Goal: Information Seeking & Learning: Learn about a topic

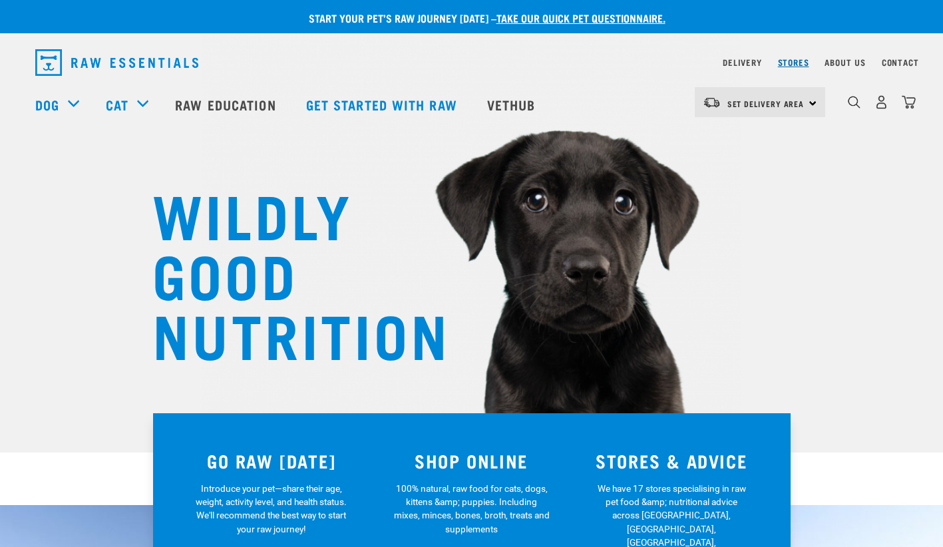
click at [796, 60] on link "Stores" at bounding box center [793, 62] width 31 height 5
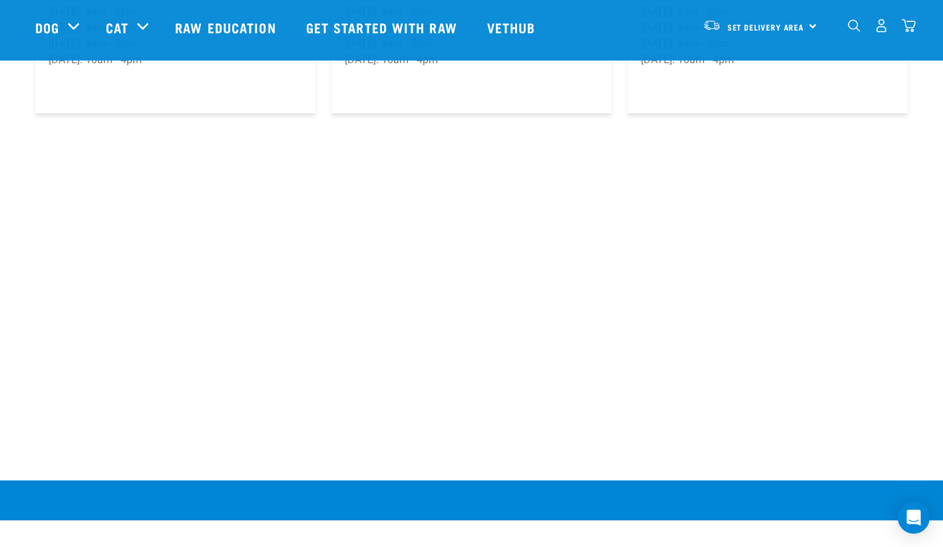
scroll to position [2507, 0]
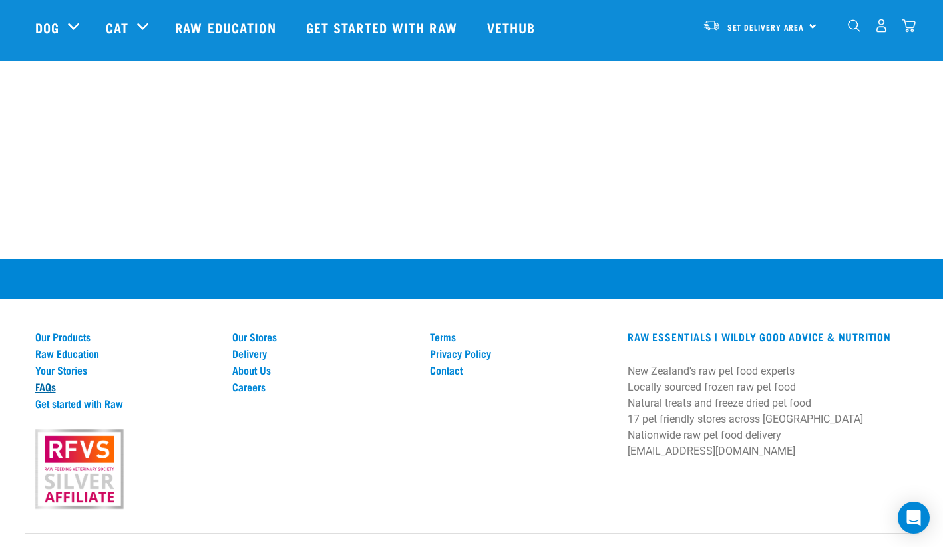
click at [43, 381] on link "FAQs" at bounding box center [126, 387] width 182 height 12
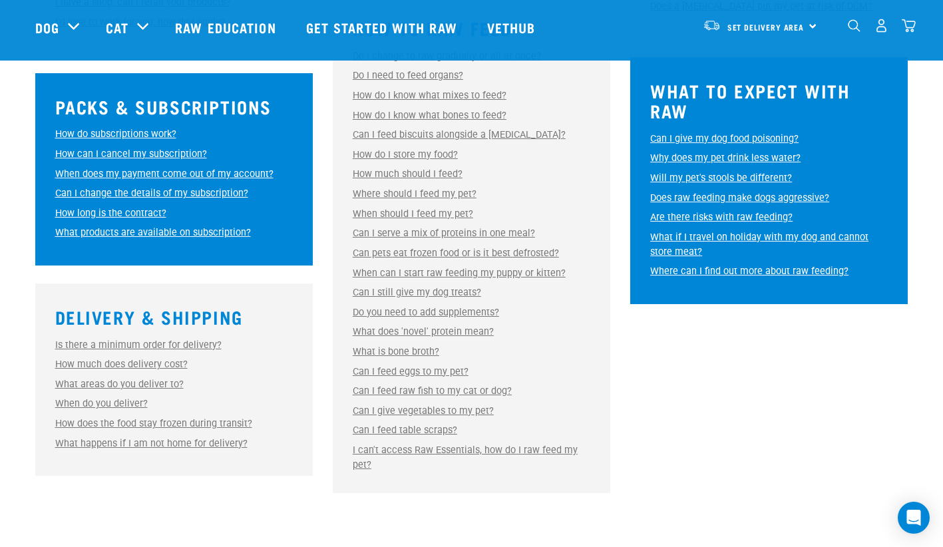
scroll to position [554, 0]
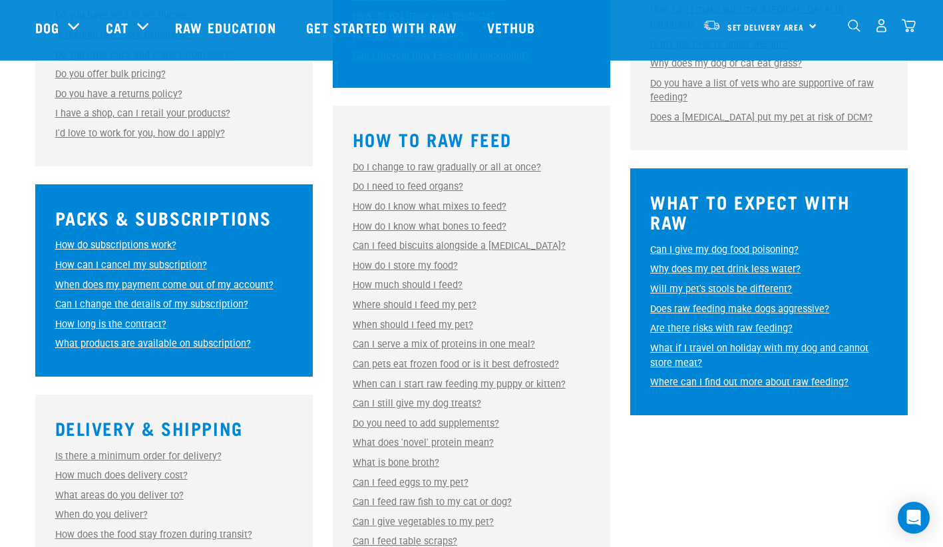
click at [506, 164] on link "Do I change to raw gradually or all at once?" at bounding box center [447, 167] width 188 height 11
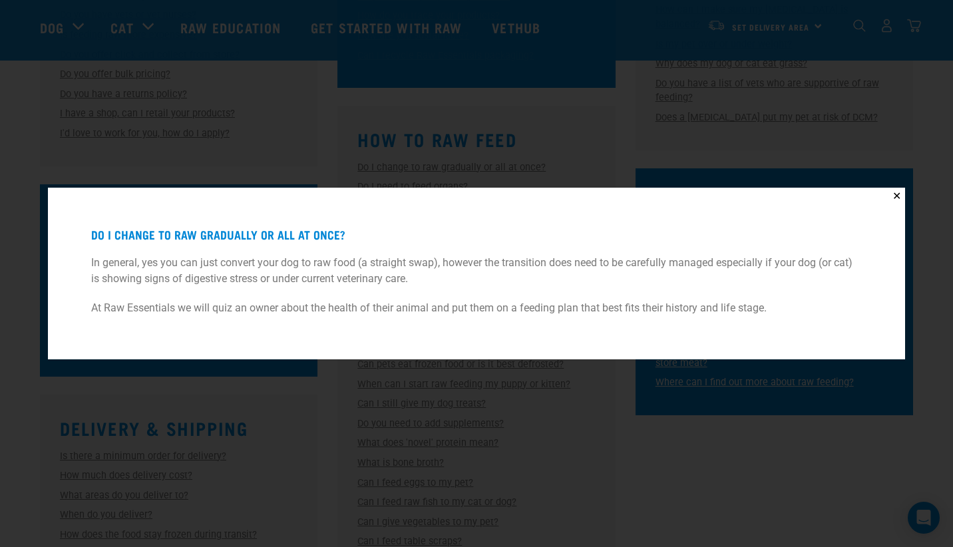
click at [876, 437] on div "✕ Do I change to raw gradually or all at once? In general, yes you can just con…" at bounding box center [476, 273] width 953 height 547
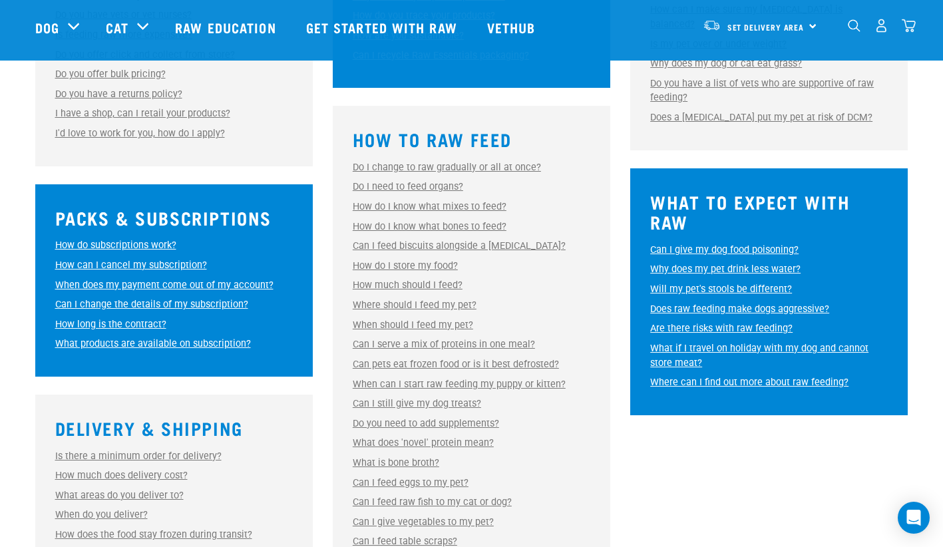
click at [403, 184] on link "Do I need to feed organs?" at bounding box center [408, 186] width 110 height 11
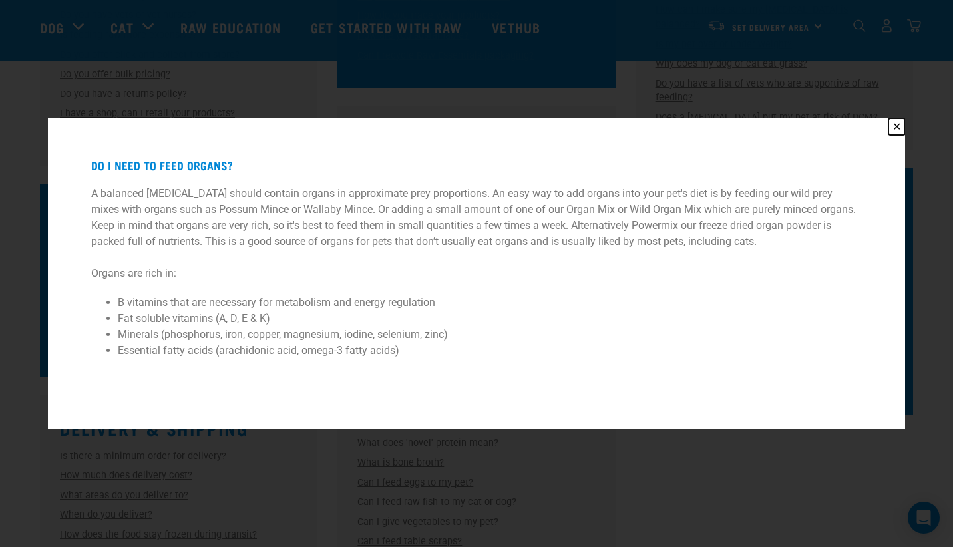
click at [898, 125] on button "✕" at bounding box center [896, 126] width 17 height 17
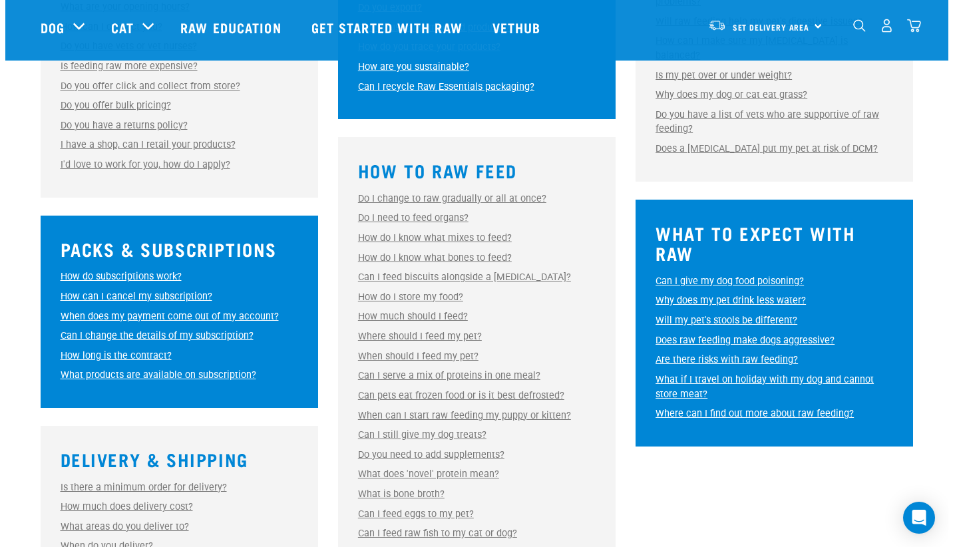
scroll to position [554, 0]
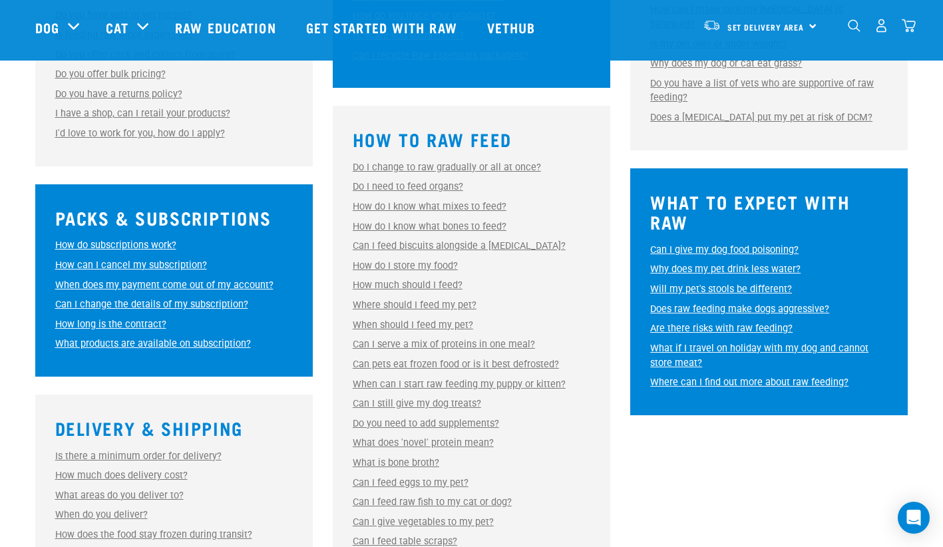
click at [456, 212] on link "How do I know what mixes to feed?" at bounding box center [430, 206] width 154 height 11
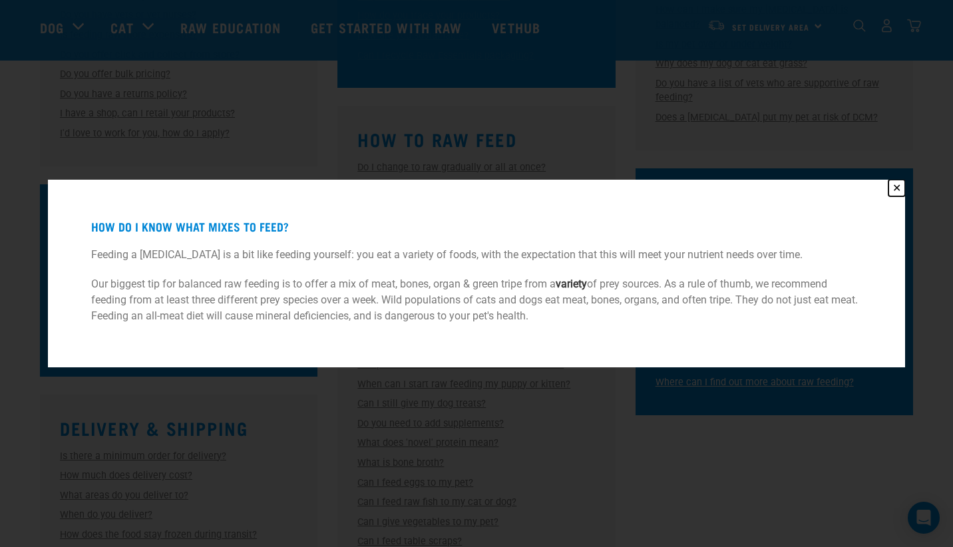
click at [901, 186] on button "✕" at bounding box center [896, 188] width 17 height 17
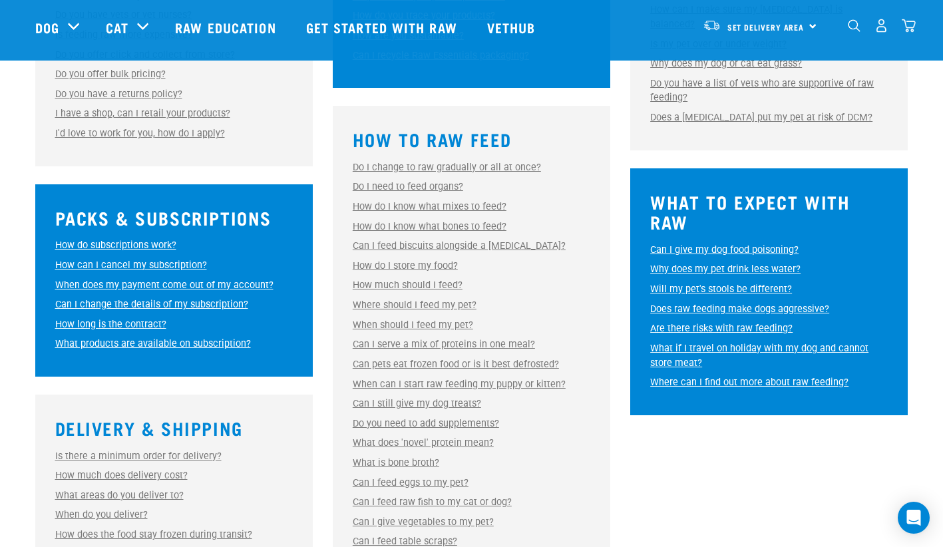
click at [418, 226] on link "How do I know what bones to feed?" at bounding box center [430, 226] width 154 height 11
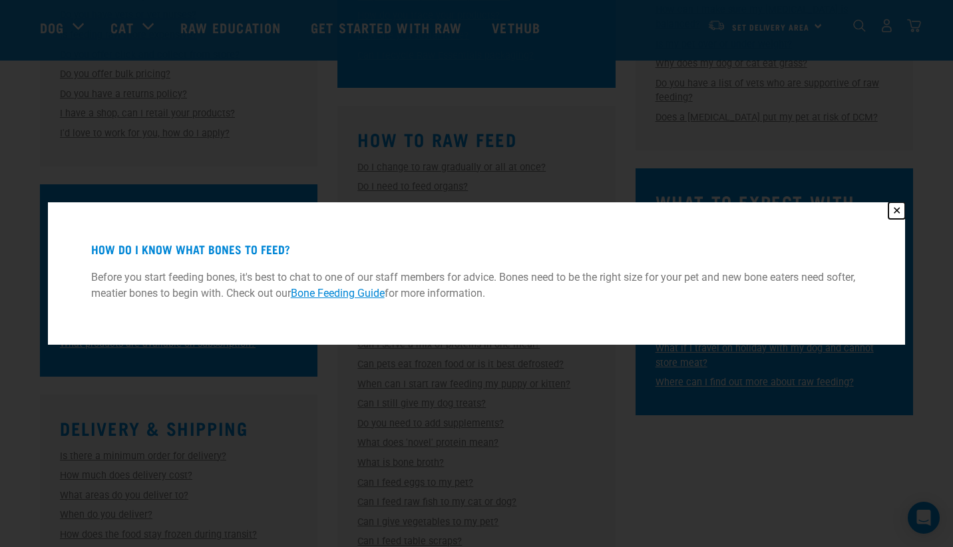
click at [899, 209] on button "✕" at bounding box center [896, 210] width 17 height 17
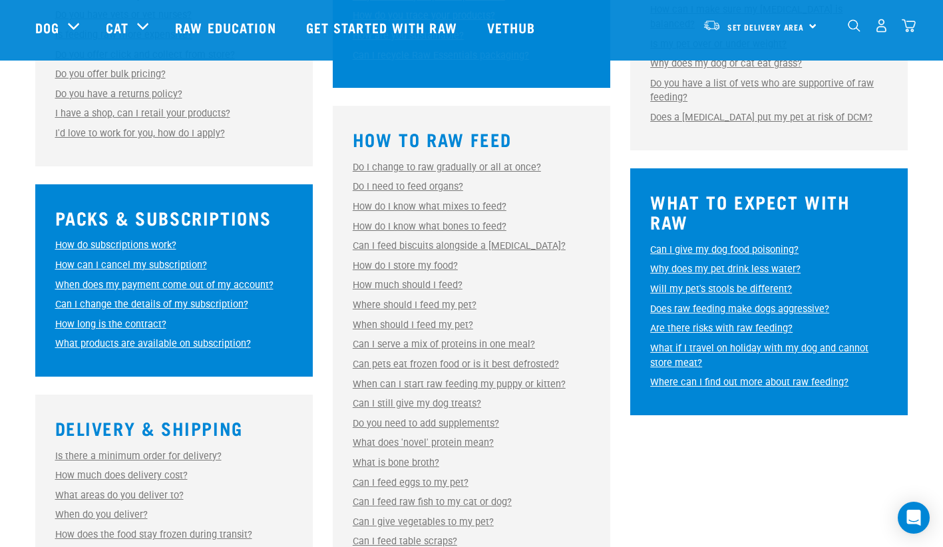
click at [413, 264] on link "How do I store my food?" at bounding box center [405, 265] width 105 height 11
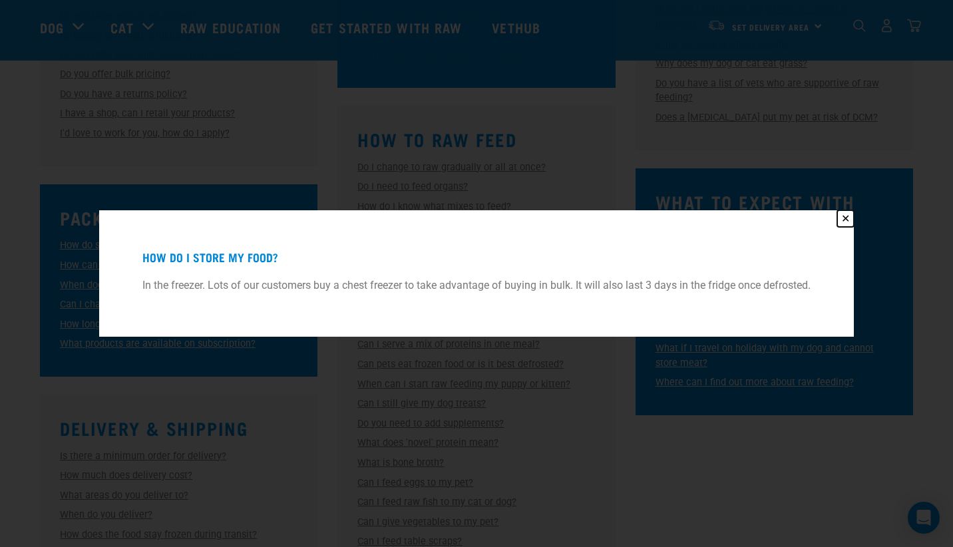
click at [851, 216] on button "✕" at bounding box center [845, 218] width 17 height 17
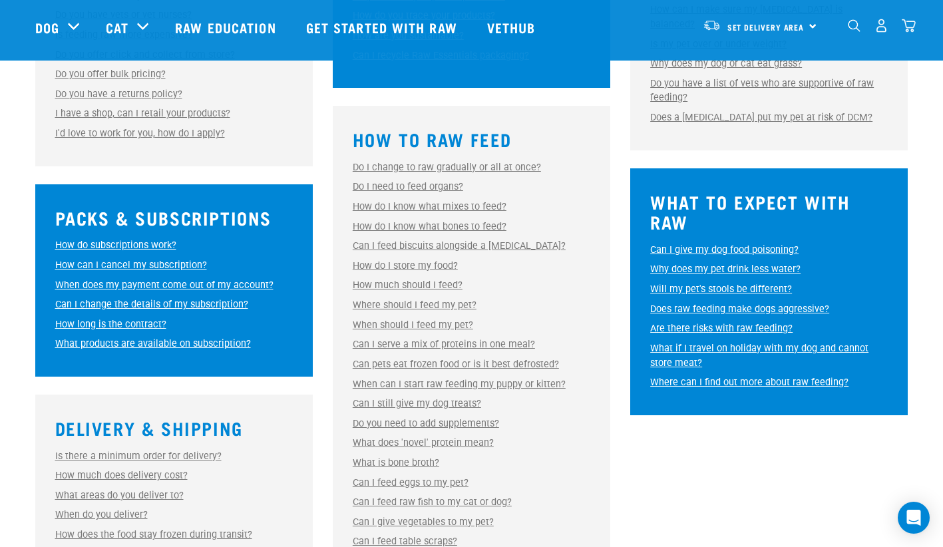
click at [403, 287] on link "How much should I feed?" at bounding box center [408, 285] width 110 height 11
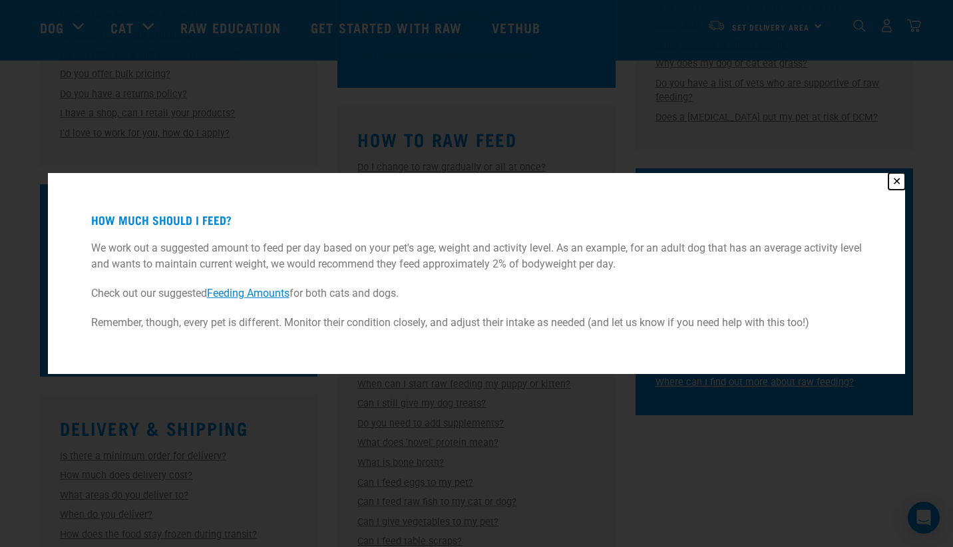
click at [890, 178] on button "✕" at bounding box center [896, 181] width 17 height 17
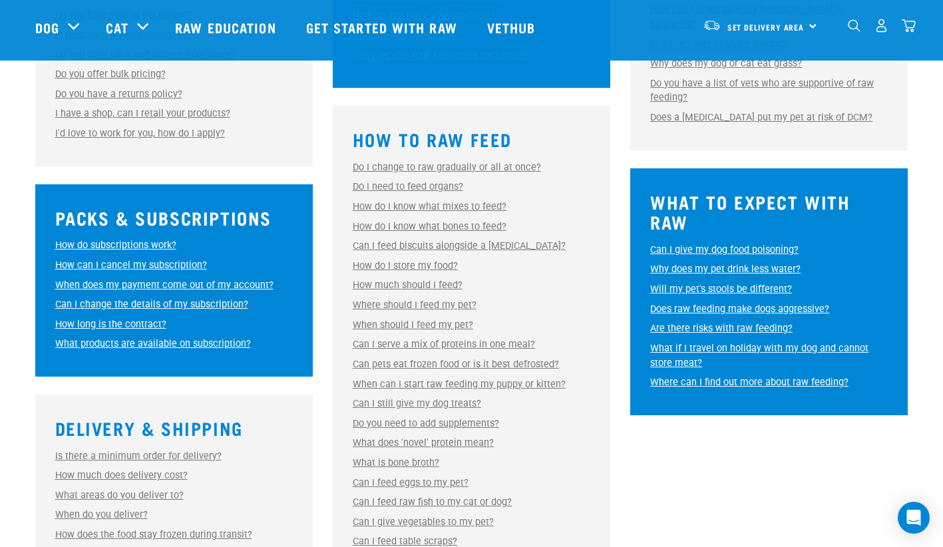
click at [399, 305] on link "Where should I feed my pet?" at bounding box center [415, 304] width 124 height 11
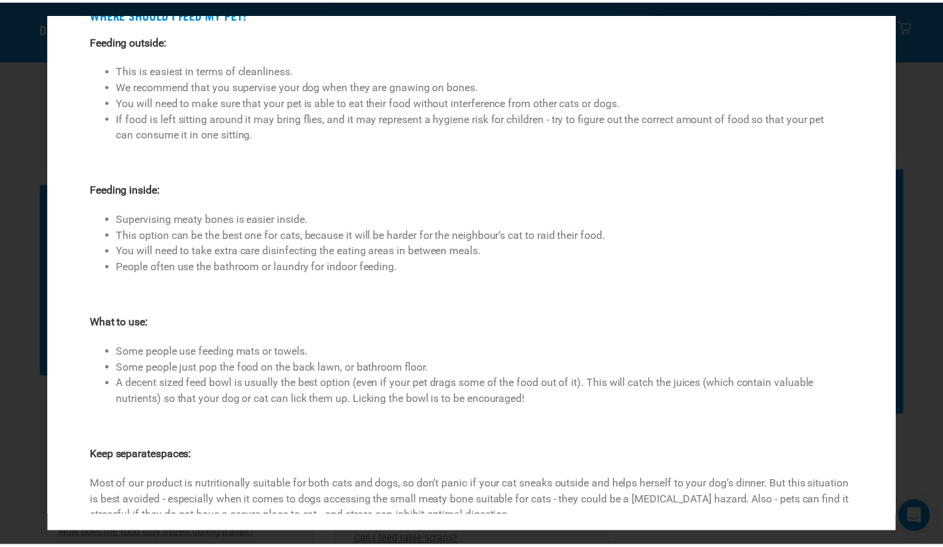
scroll to position [0, 0]
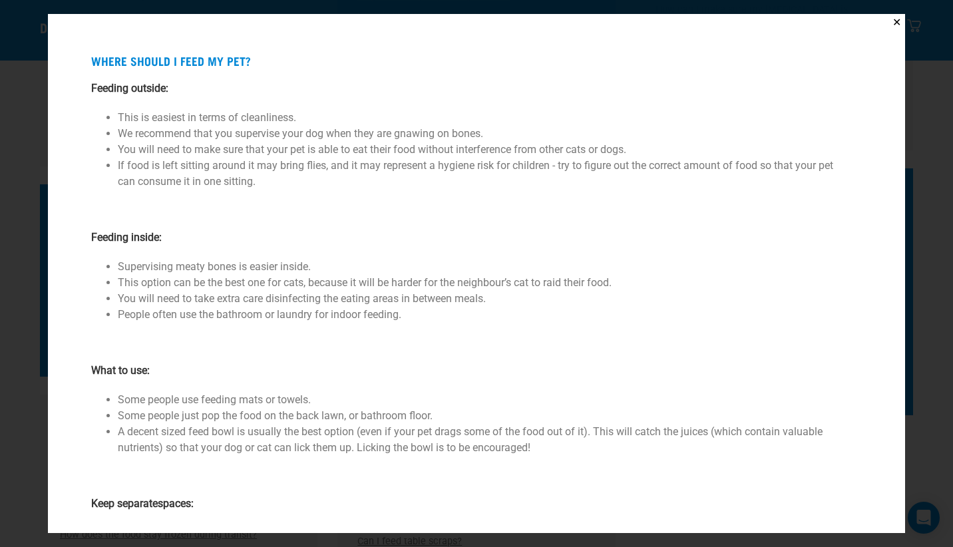
click at [930, 138] on div "✕ Where should I feed my pet? Feeding outside: This is easiest in terms of clea…" at bounding box center [476, 273] width 953 height 547
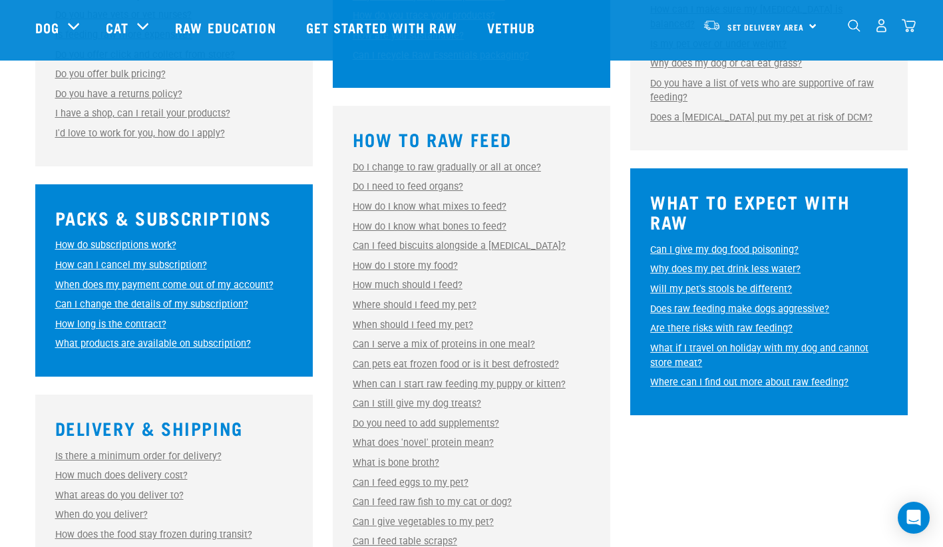
click at [441, 325] on link "When should I feed my pet?" at bounding box center [413, 324] width 120 height 11
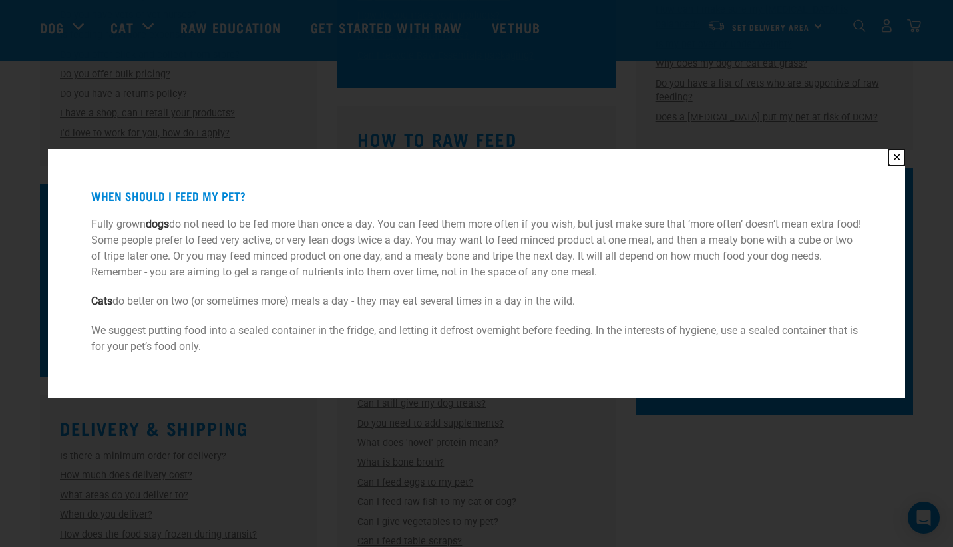
click at [896, 156] on button "✕" at bounding box center [896, 157] width 17 height 17
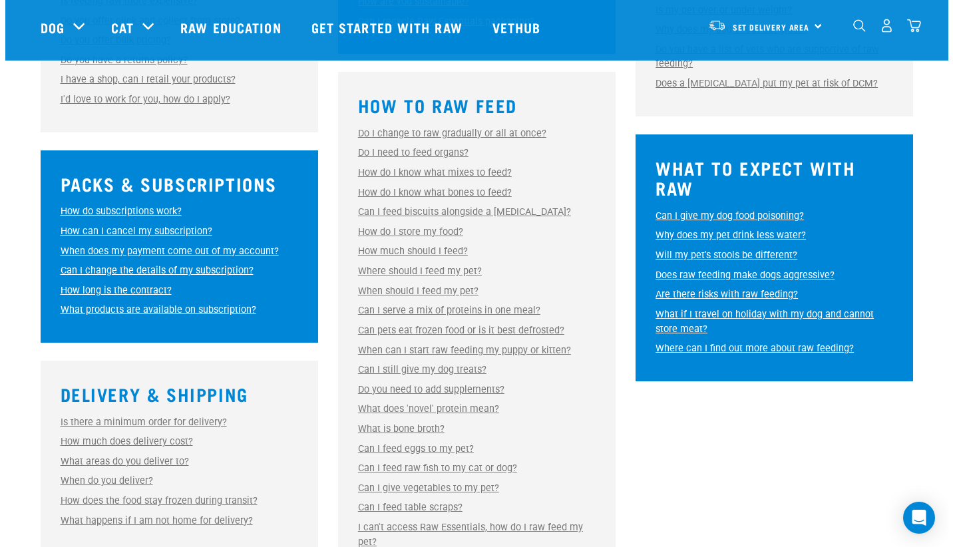
scroll to position [665, 0]
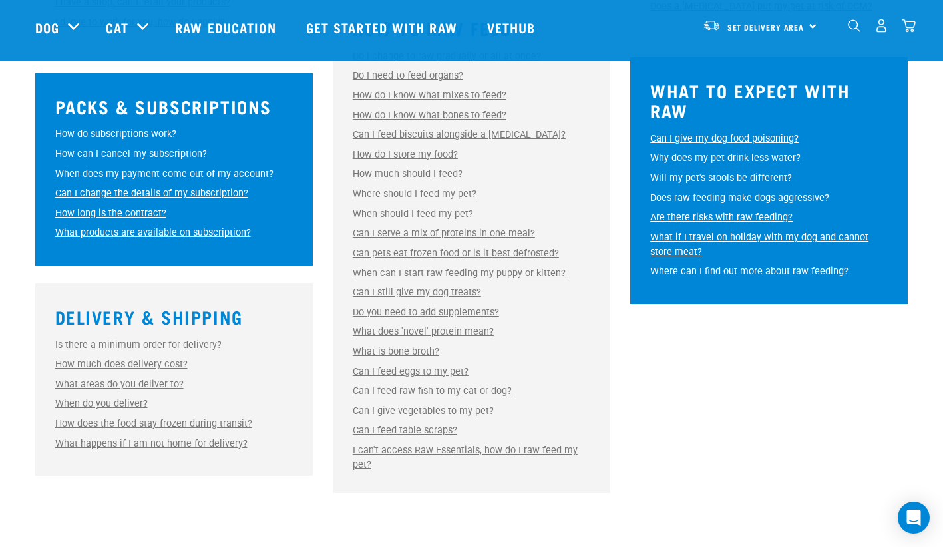
click at [465, 229] on link "Can I serve a mix of proteins in one meal?" at bounding box center [444, 233] width 182 height 11
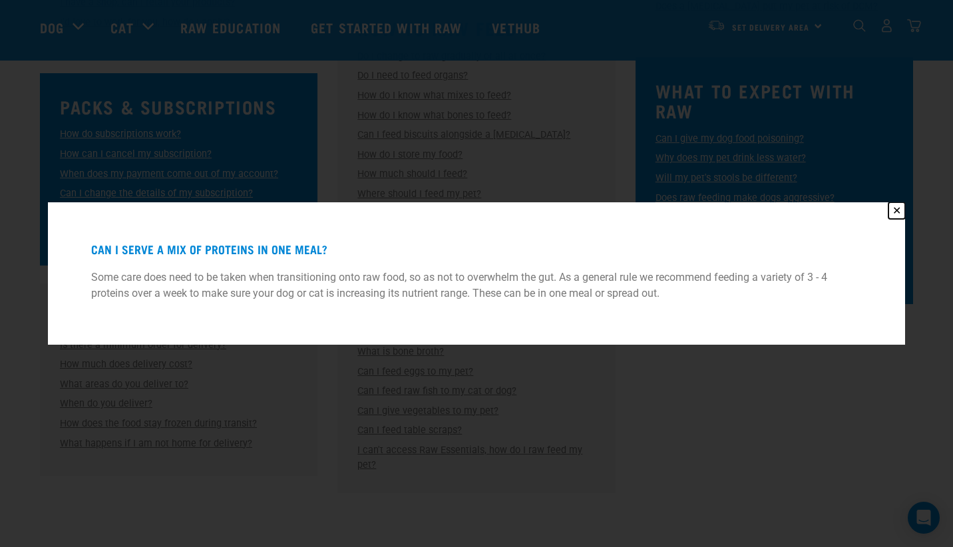
click at [898, 210] on button "✕" at bounding box center [896, 210] width 17 height 17
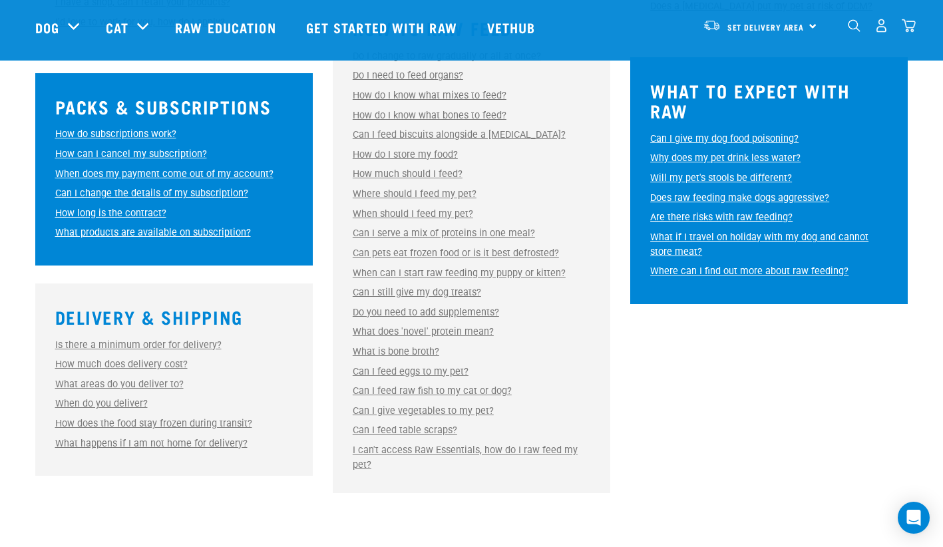
click at [448, 253] on link "Can pets eat frozen food or is it best defrosted?" at bounding box center [456, 253] width 206 height 11
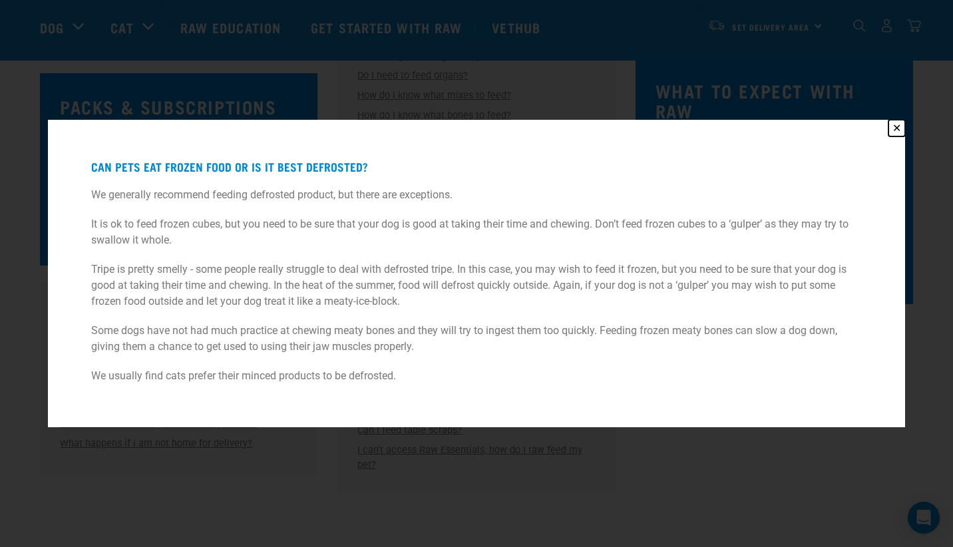
click at [893, 132] on button "✕" at bounding box center [896, 128] width 17 height 17
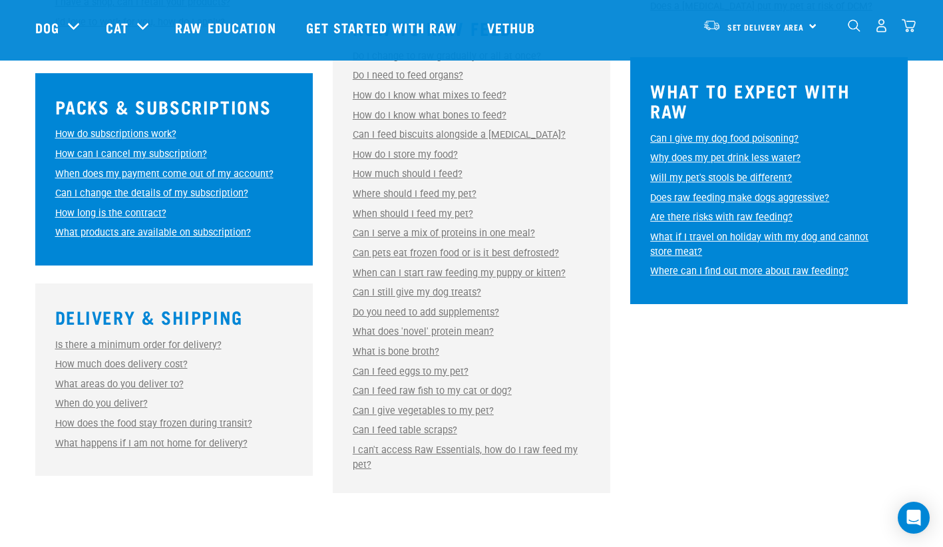
click at [504, 253] on link "Can pets eat frozen food or is it best defrosted?" at bounding box center [456, 253] width 206 height 11
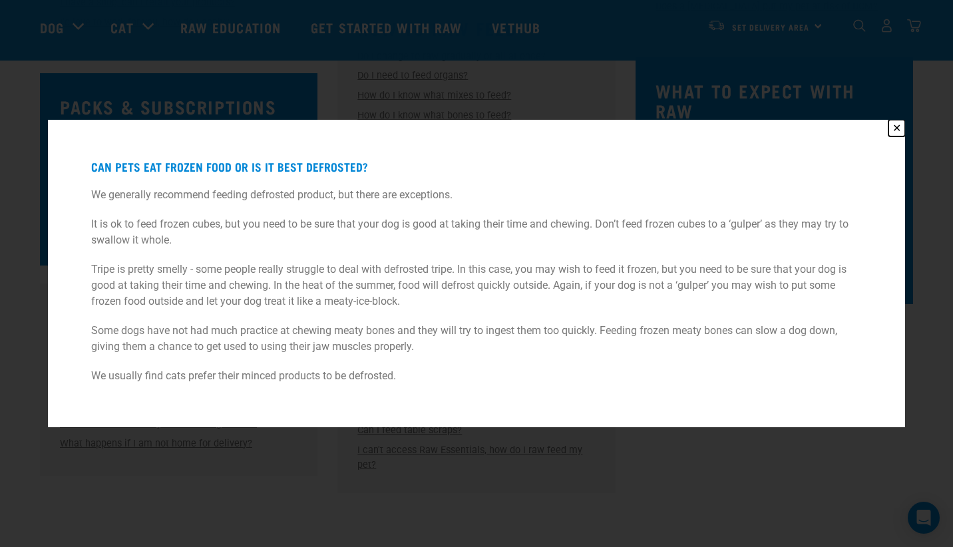
click at [894, 132] on button "✕" at bounding box center [896, 128] width 17 height 17
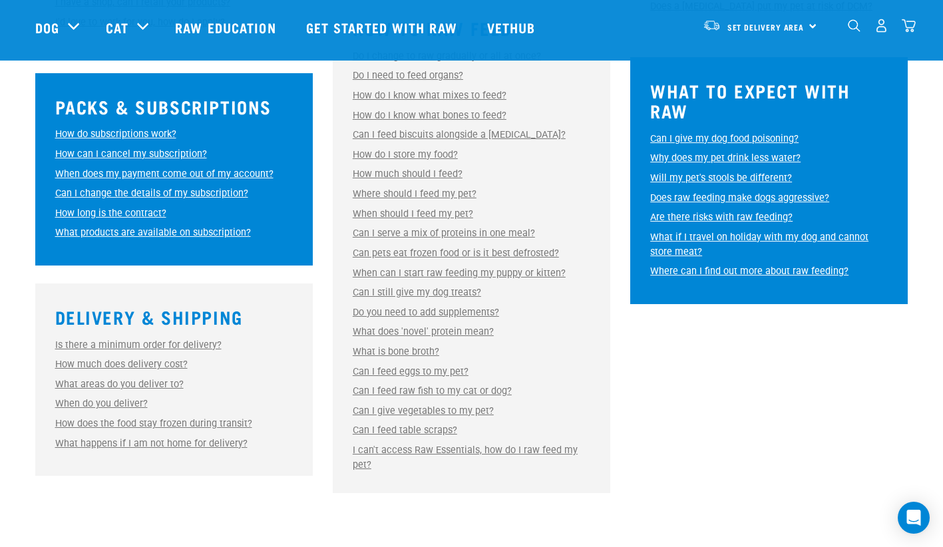
click at [432, 273] on link "When can I start raw feeding my puppy or kitten?" at bounding box center [459, 273] width 213 height 11
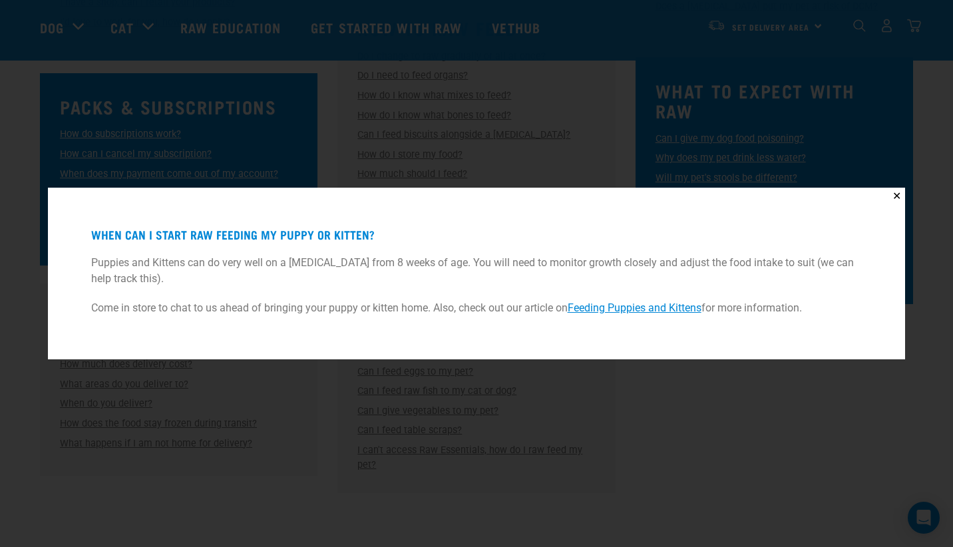
click at [654, 311] on link "Feeding Puppies and Kittens" at bounding box center [635, 307] width 134 height 13
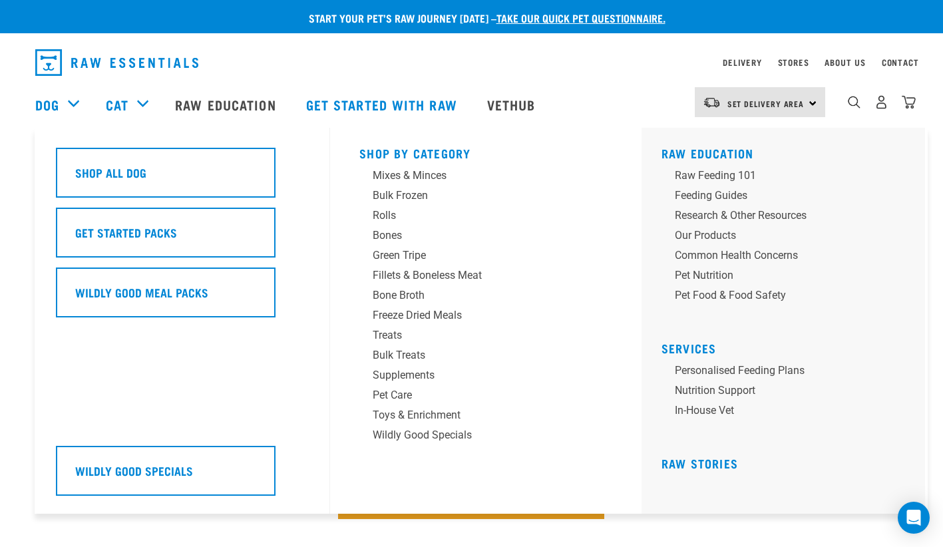
click at [73, 106] on div "Dog" at bounding box center [63, 104] width 57 height 53
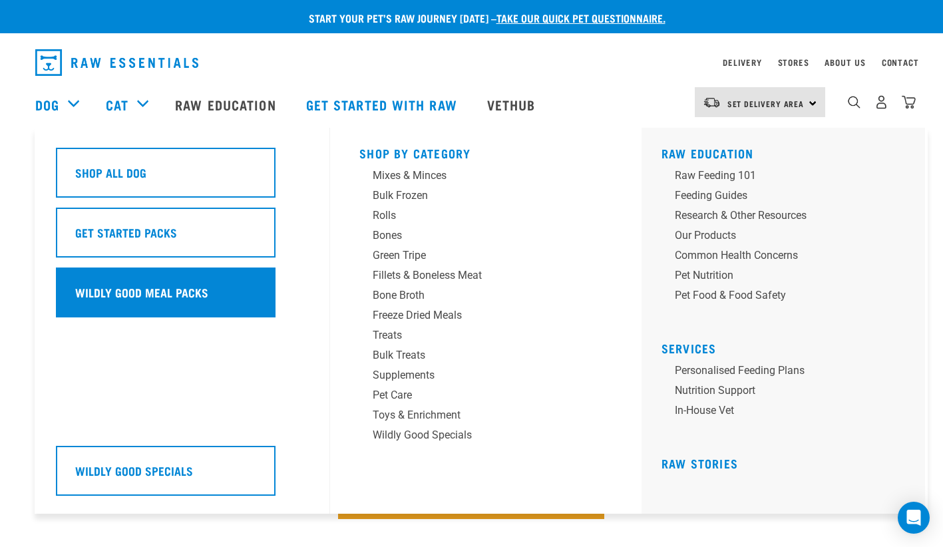
click at [108, 283] on div "Wildly Good Meal Packs" at bounding box center [166, 293] width 220 height 50
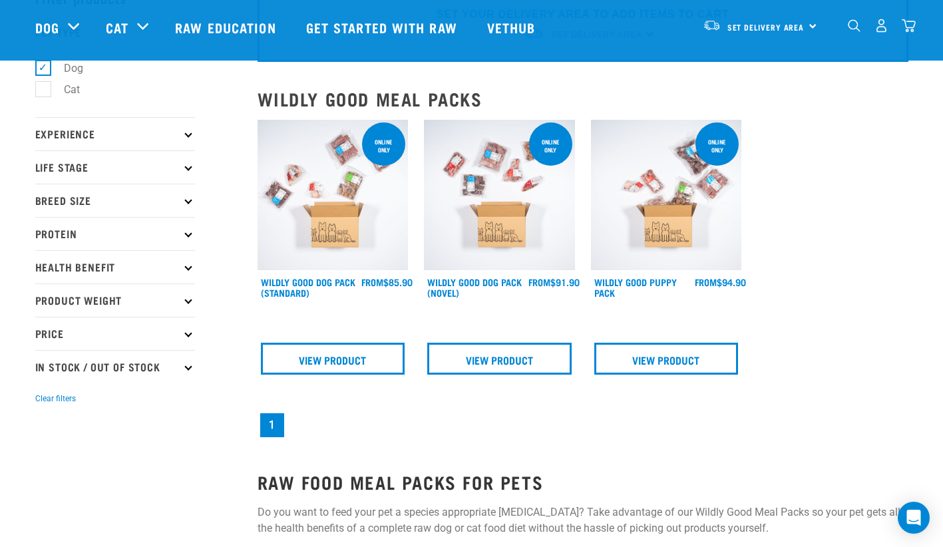
scroll to position [111, 0]
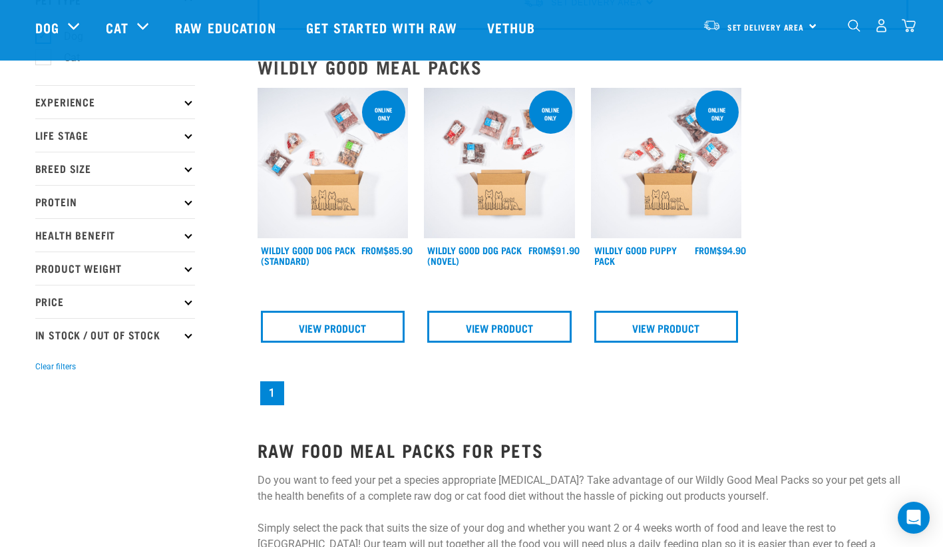
click at [142, 172] on p "Breed Size" at bounding box center [115, 168] width 160 height 33
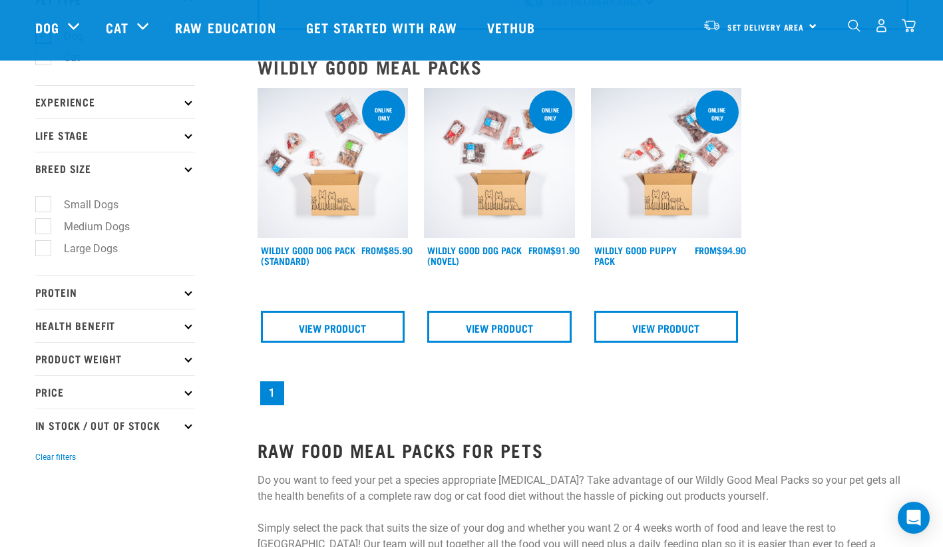
click at [74, 203] on label "Small Dogs" at bounding box center [83, 204] width 81 height 17
click at [44, 203] on input "Small Dogs" at bounding box center [39, 202] width 9 height 9
checkbox input "true"
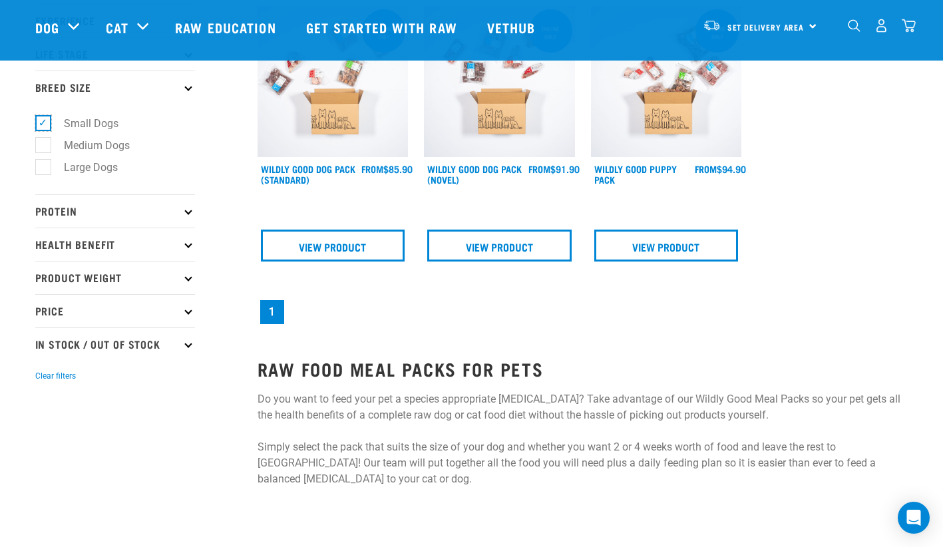
scroll to position [222, 0]
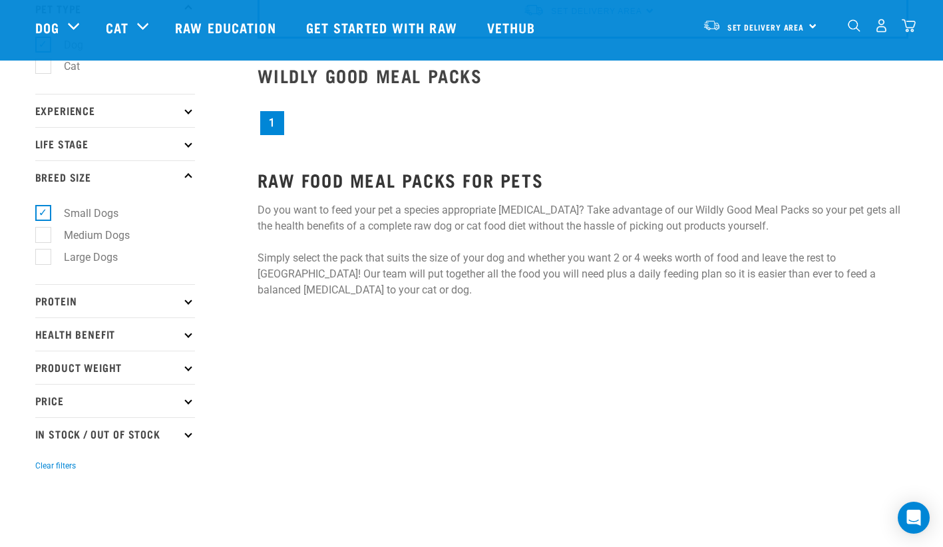
scroll to position [71, 0]
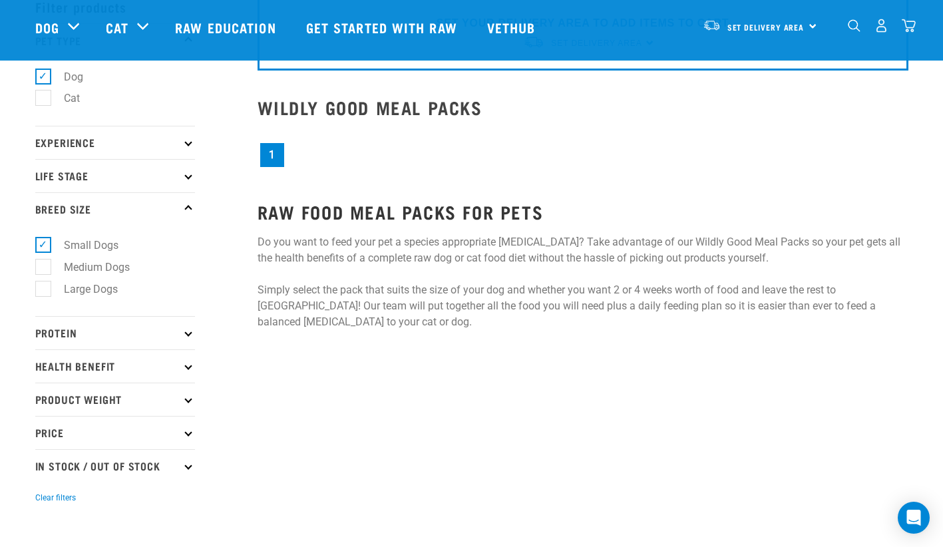
click at [270, 158] on link "1" at bounding box center [272, 155] width 24 height 24
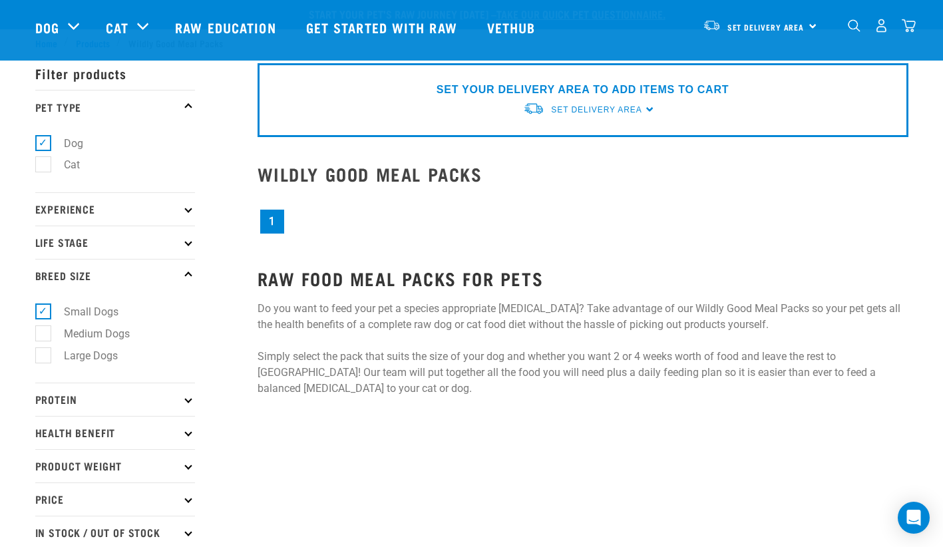
scroll to position [0, 0]
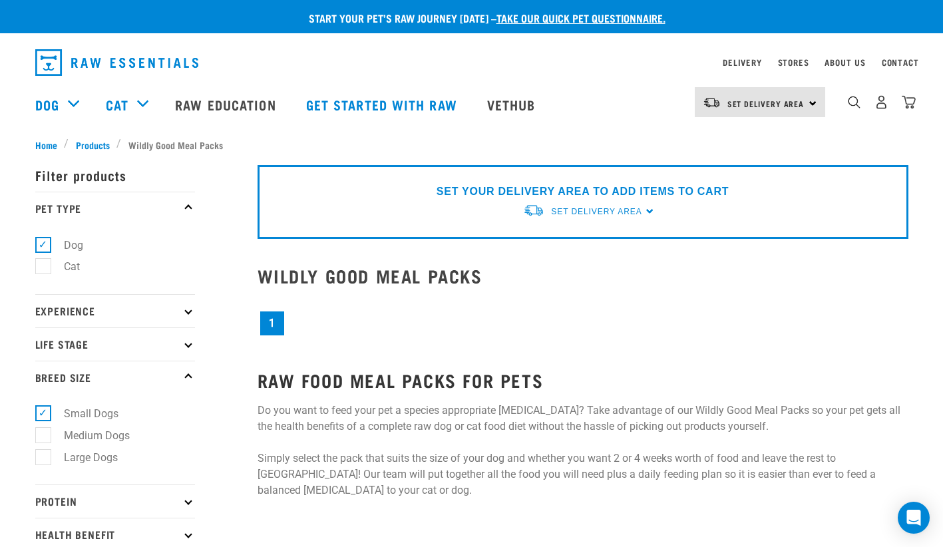
click at [182, 347] on p "Life Stage" at bounding box center [115, 343] width 160 height 33
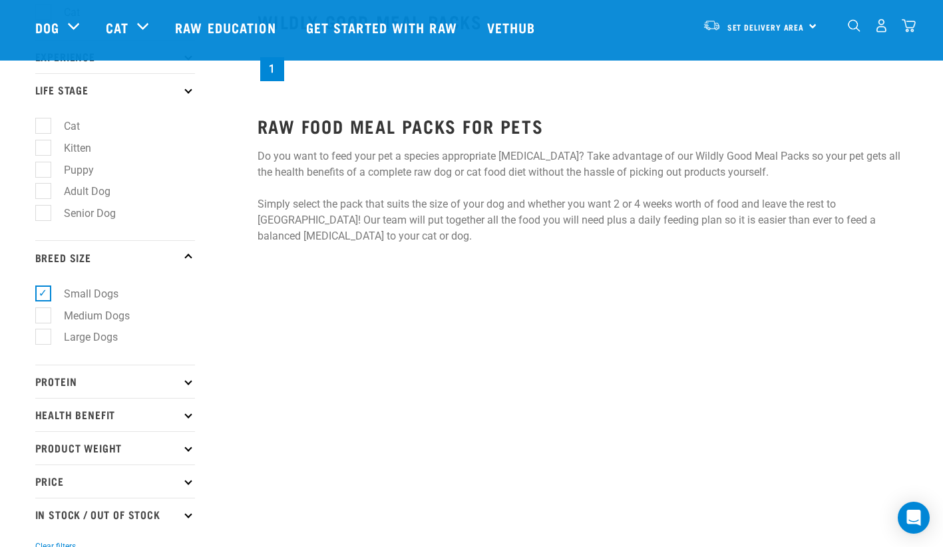
scroll to position [111, 0]
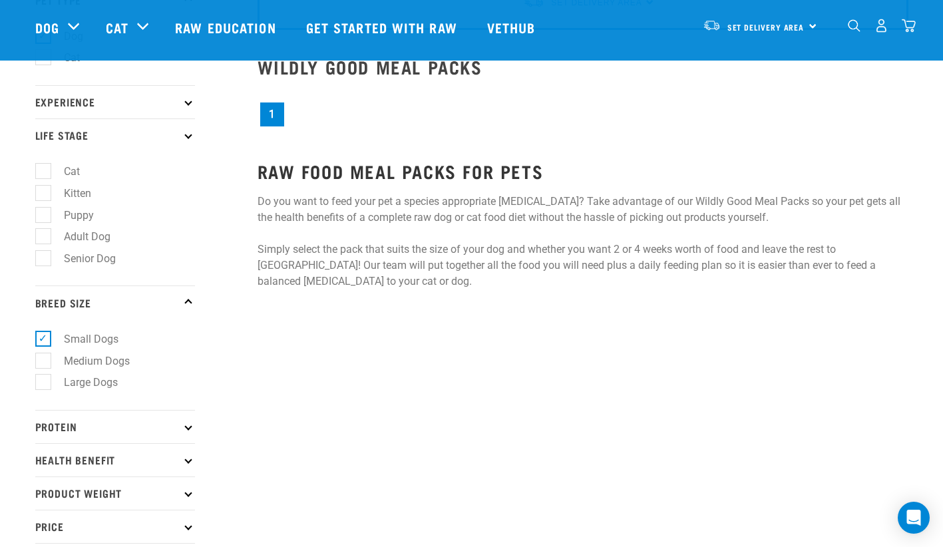
click at [43, 211] on label "Puppy" at bounding box center [71, 215] width 57 height 17
click at [42, 211] on input "Puppy" at bounding box center [39, 212] width 9 height 9
checkbox input "true"
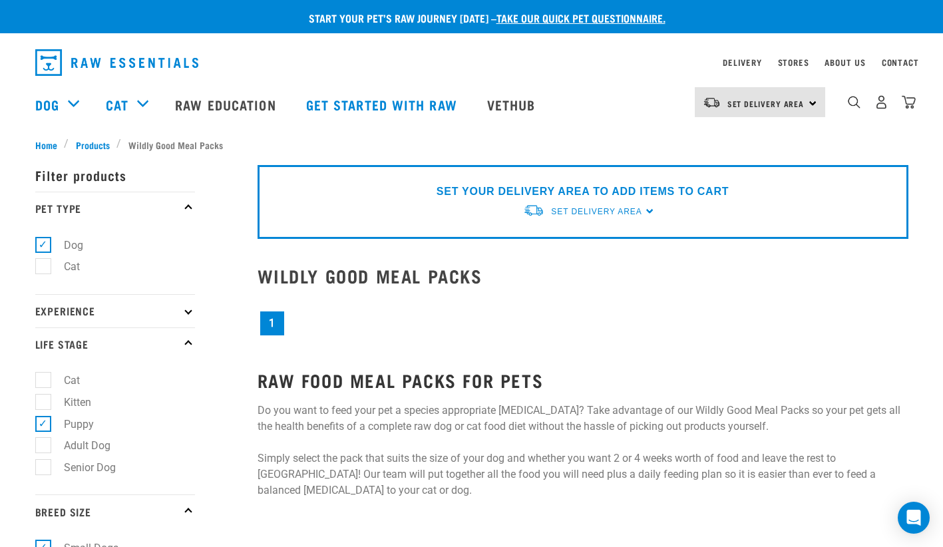
click at [177, 316] on p "Experience" at bounding box center [115, 310] width 160 height 33
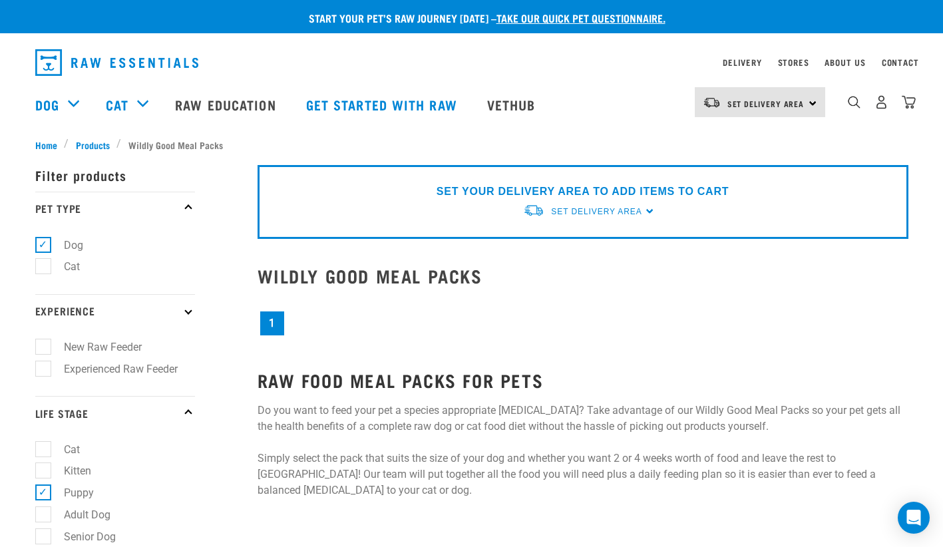
click at [43, 353] on label "New Raw Feeder" at bounding box center [95, 347] width 104 height 17
click at [43, 349] on input "New Raw Feeder" at bounding box center [39, 345] width 9 height 9
checkbox input "true"
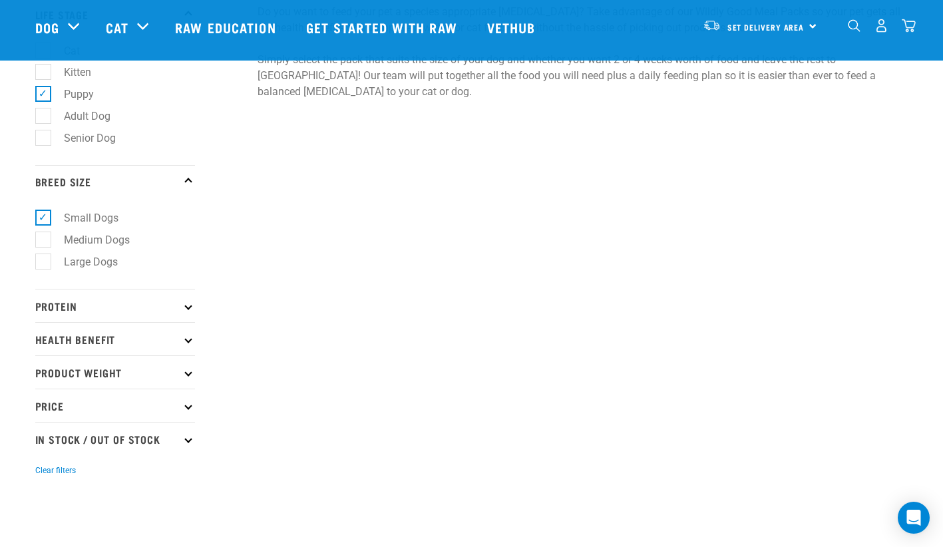
scroll to position [333, 0]
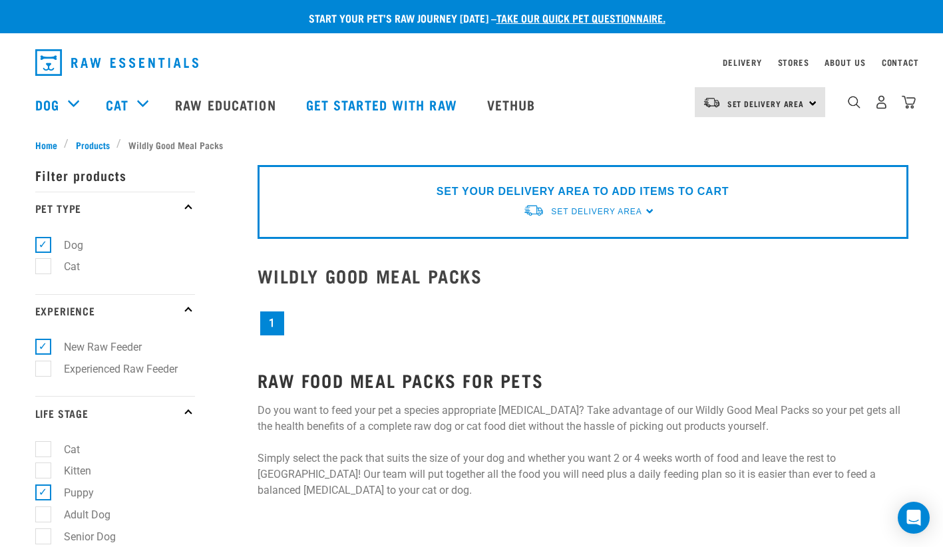
click at [96, 149] on div "× Filter products Pet Type Dog Cat Experience New Raw Feeder Experienced Raw Fe…" at bounding box center [138, 521] width 222 height 754
click at [93, 146] on div "× Filter products Pet Type Dog Cat Experience New Raw Feeder Experienced Raw Fe…" at bounding box center [138, 521] width 222 height 754
click at [90, 149] on div "× Filter products Pet Type Dog Cat Experience New Raw Feeder Experienced Raw Fe…" at bounding box center [138, 521] width 222 height 754
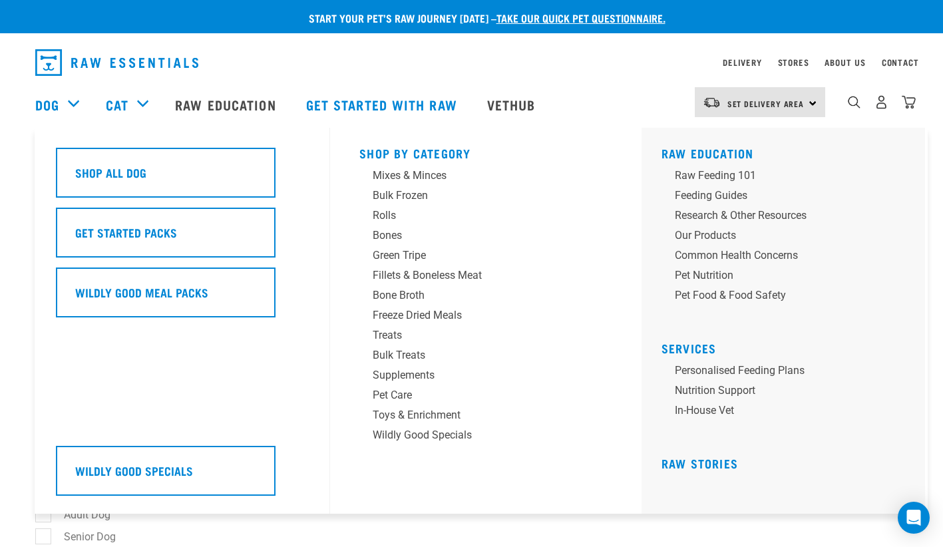
click at [79, 110] on div "Dog" at bounding box center [63, 104] width 57 height 53
click at [65, 111] on div "Dog" at bounding box center [63, 104] width 57 height 53
click at [51, 112] on link "Dog" at bounding box center [47, 104] width 24 height 20
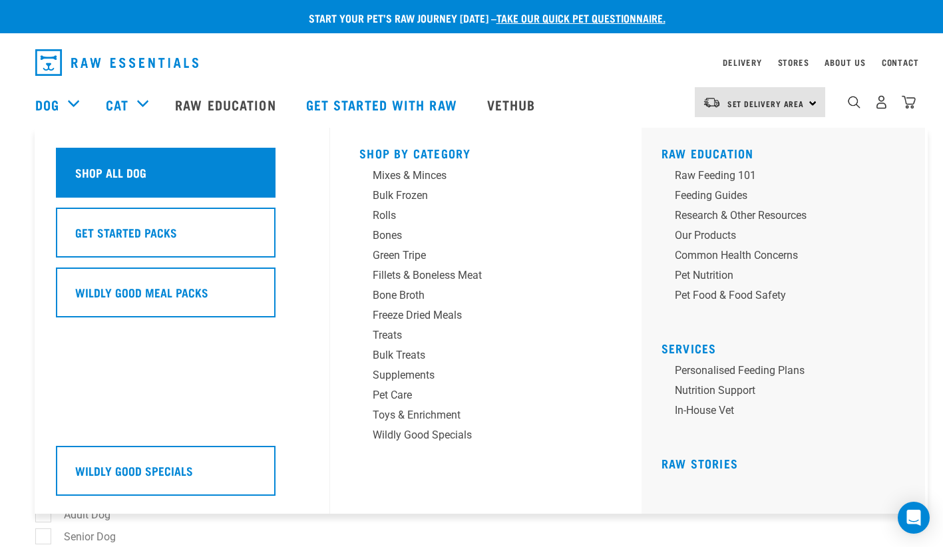
click at [114, 171] on h5 "Shop All Dog" at bounding box center [110, 172] width 71 height 17
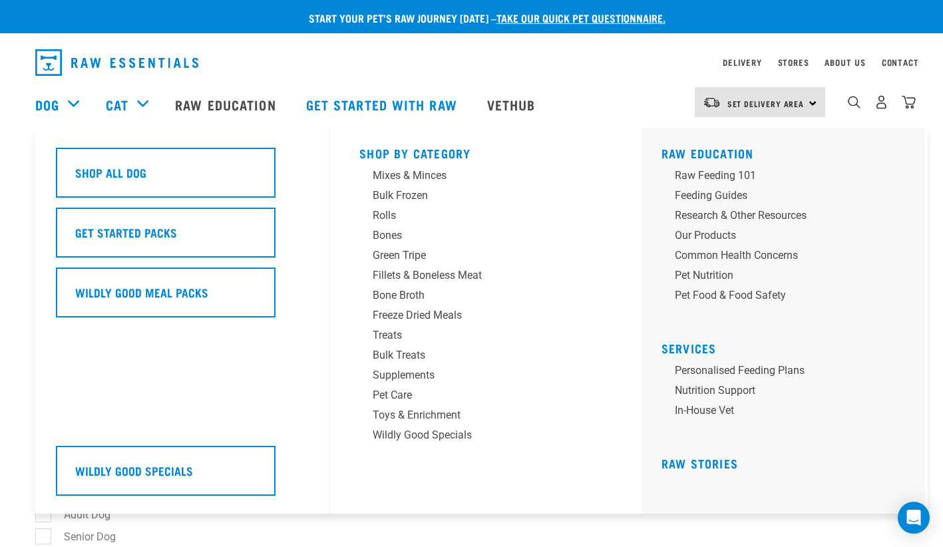
scroll to position [111, 0]
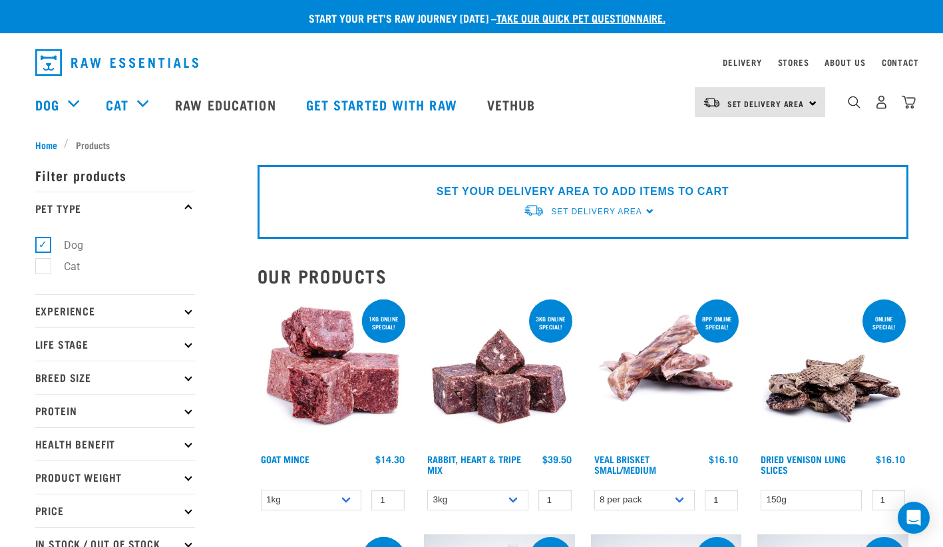
scroll to position [111, 0]
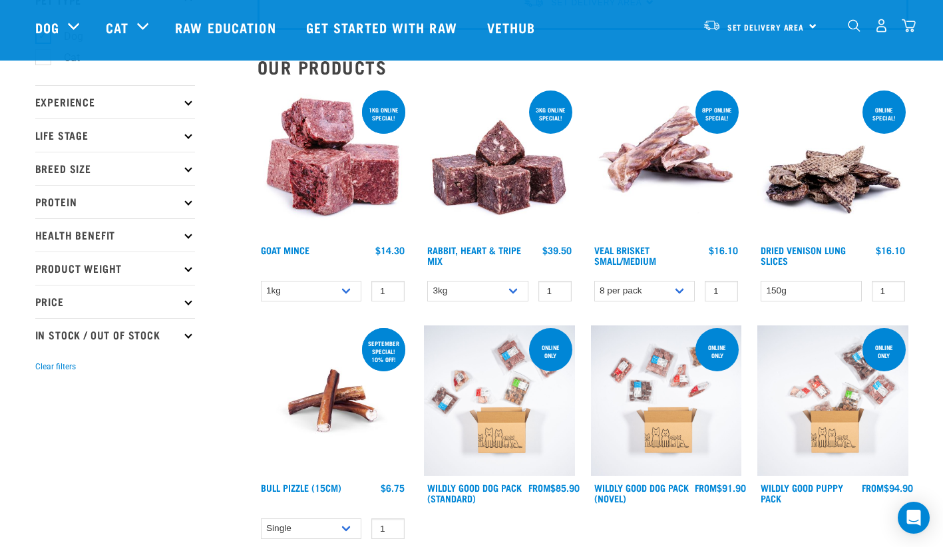
click at [162, 107] on p "Experience" at bounding box center [115, 101] width 160 height 33
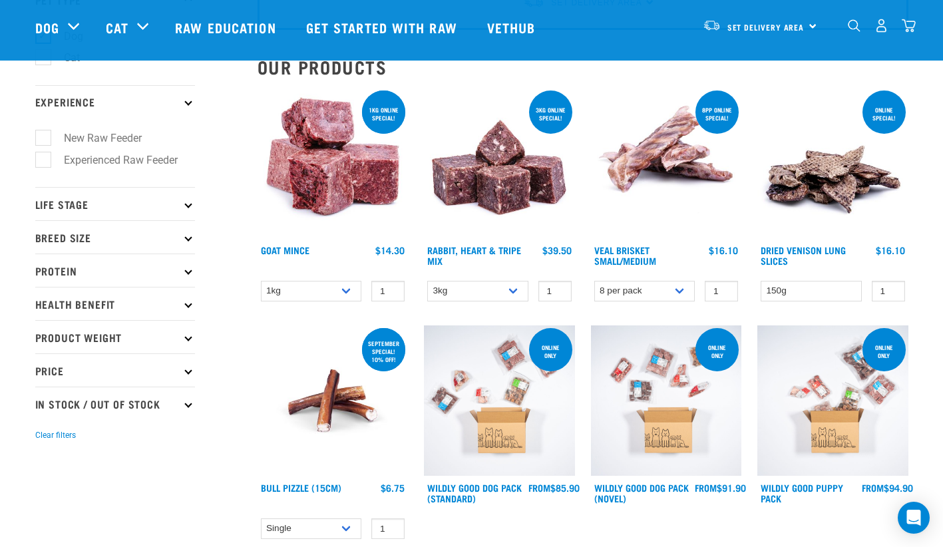
click at [85, 136] on label "New Raw Feeder" at bounding box center [95, 138] width 104 height 17
click at [44, 136] on input "New Raw Feeder" at bounding box center [39, 136] width 9 height 9
checkbox input "true"
click at [80, 206] on p "Life Stage" at bounding box center [115, 203] width 160 height 33
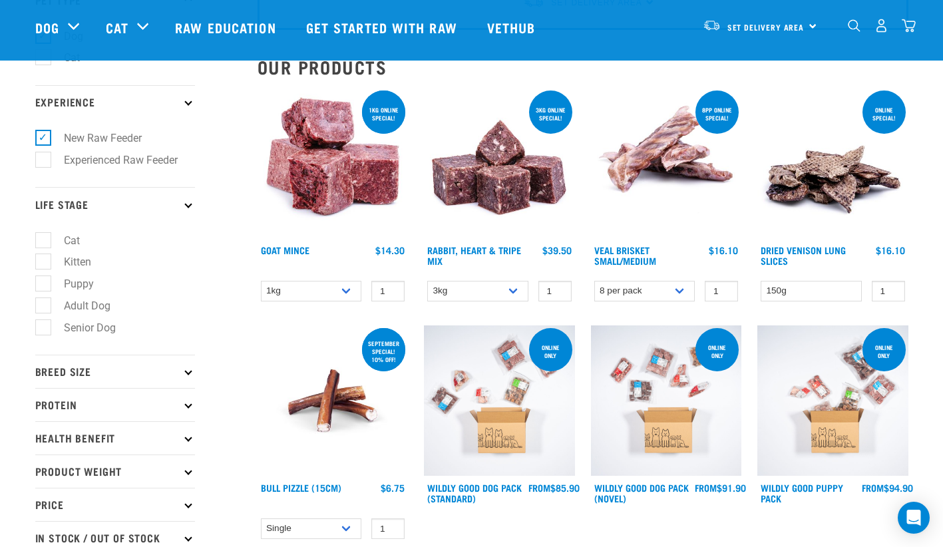
click at [67, 283] on label "Puppy" at bounding box center [71, 284] width 57 height 17
click at [44, 283] on input "Puppy" at bounding box center [39, 282] width 9 height 9
checkbox input "true"
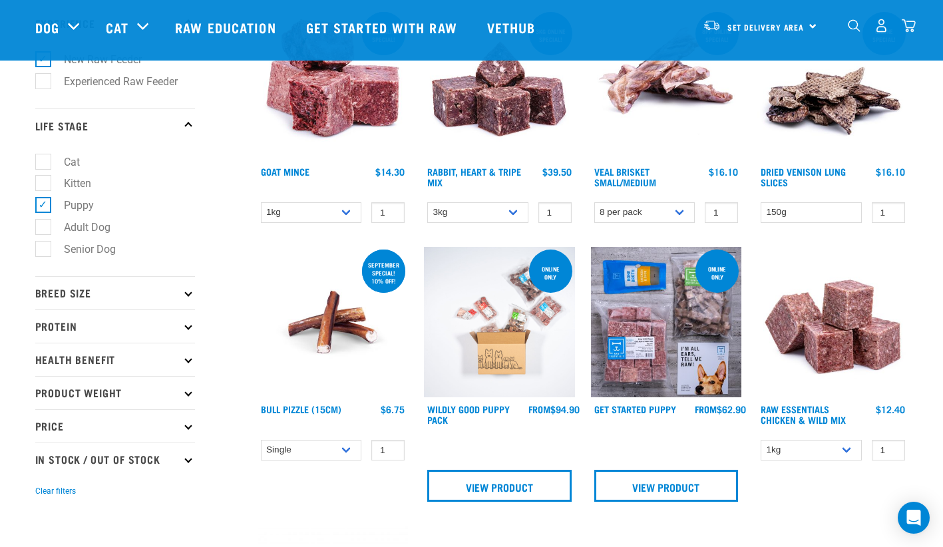
scroll to position [222, 0]
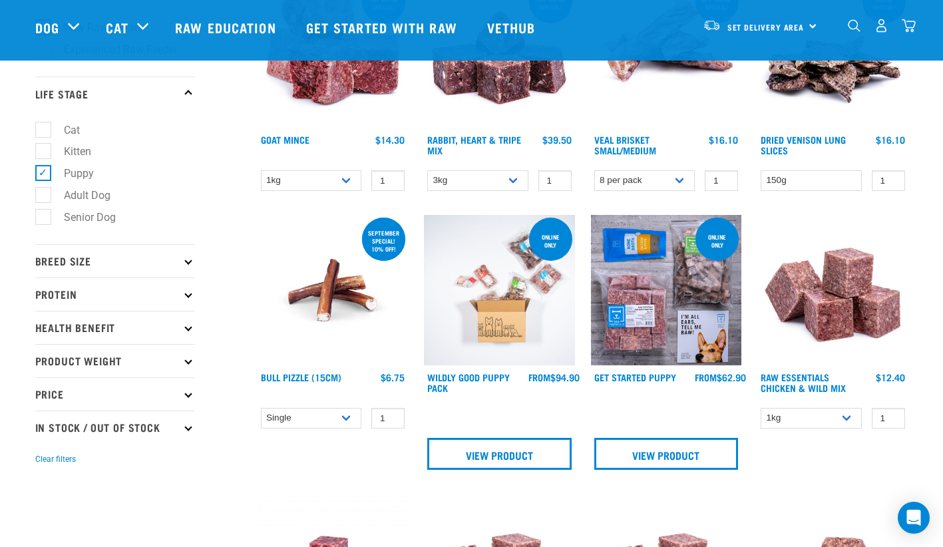
click at [161, 272] on p "Breed Size" at bounding box center [115, 260] width 160 height 33
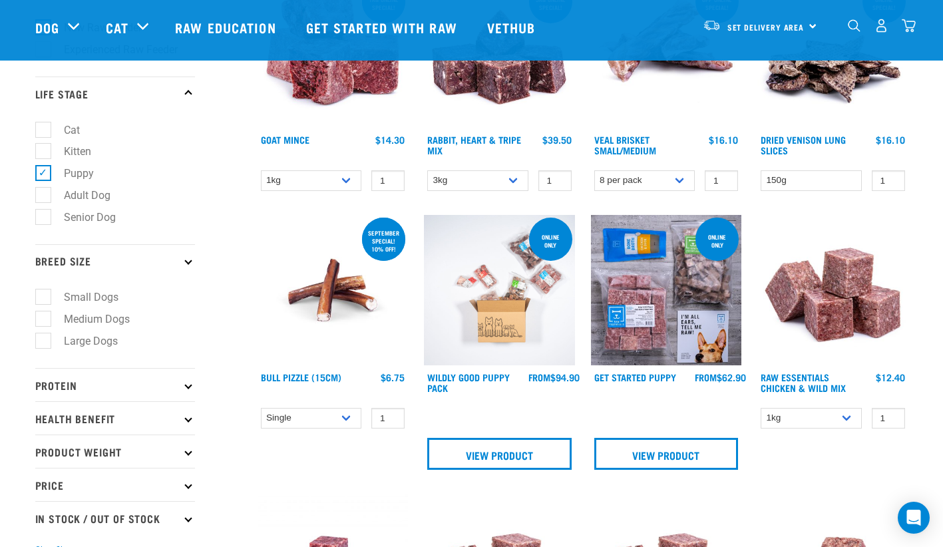
click at [43, 294] on label "Small Dogs" at bounding box center [83, 297] width 81 height 17
click at [40, 294] on input "Small Dogs" at bounding box center [39, 295] width 9 height 9
checkbox input "true"
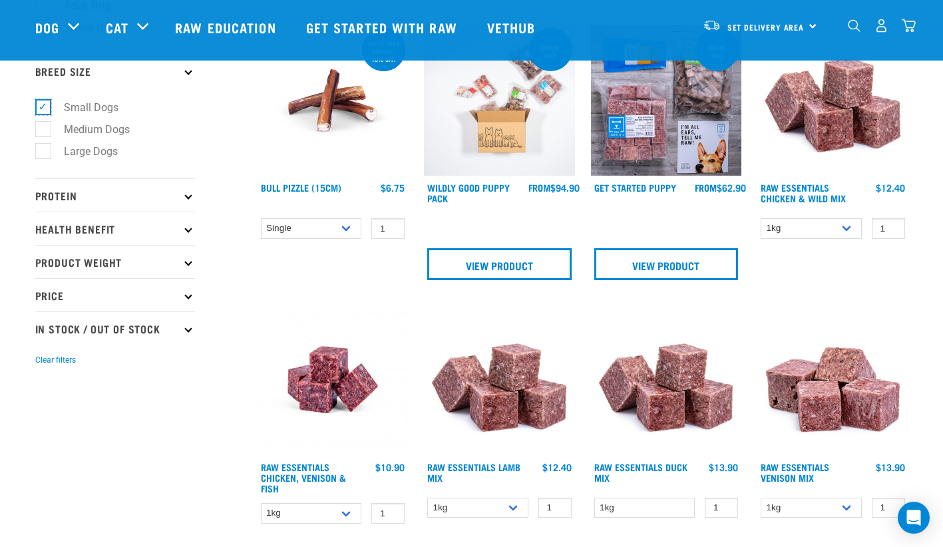
scroll to position [444, 0]
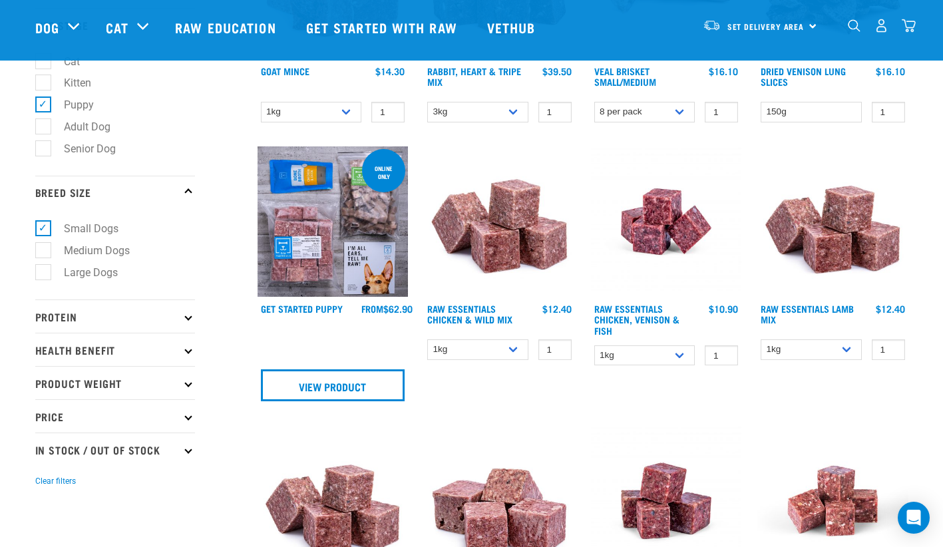
scroll to position [222, 0]
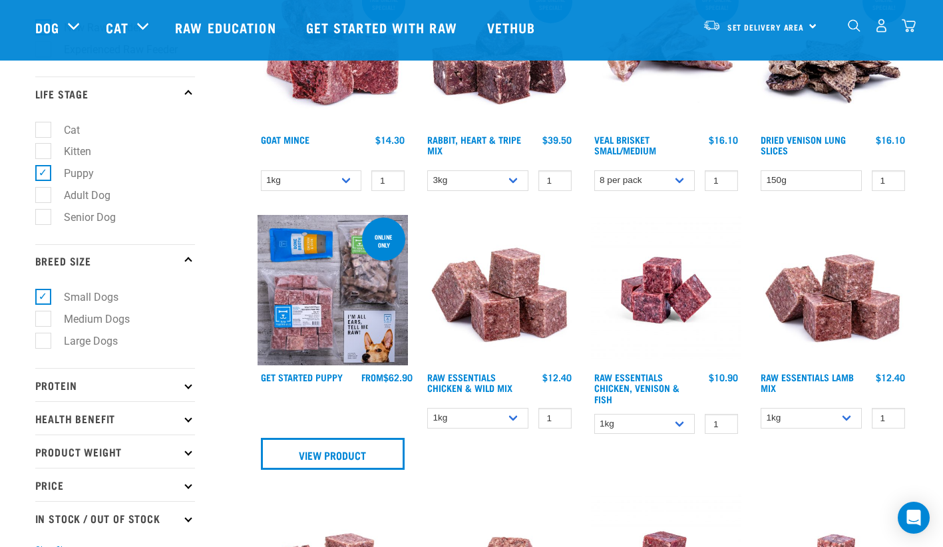
click at [43, 294] on label "Small Dogs" at bounding box center [83, 297] width 81 height 17
click at [40, 294] on input "Small Dogs" at bounding box center [39, 295] width 9 height 9
checkbox input "false"
click at [43, 319] on label "Medium Dogs" at bounding box center [89, 319] width 93 height 17
click at [43, 319] on input "Medium Dogs" at bounding box center [39, 317] width 9 height 9
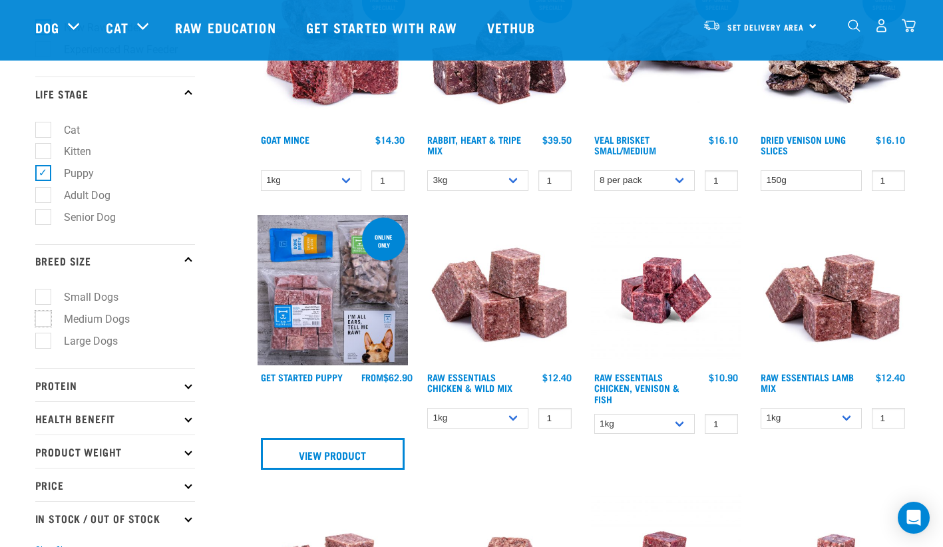
checkbox input "true"
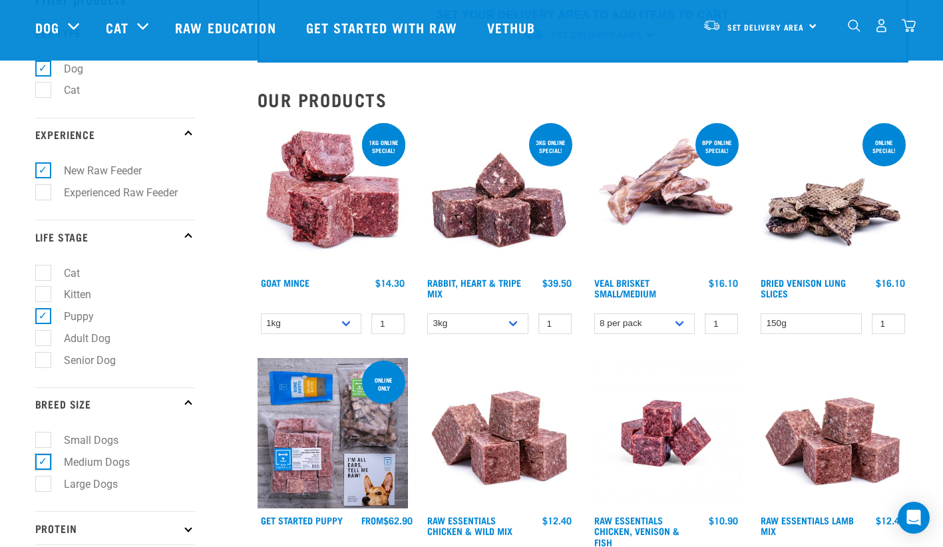
scroll to position [111, 0]
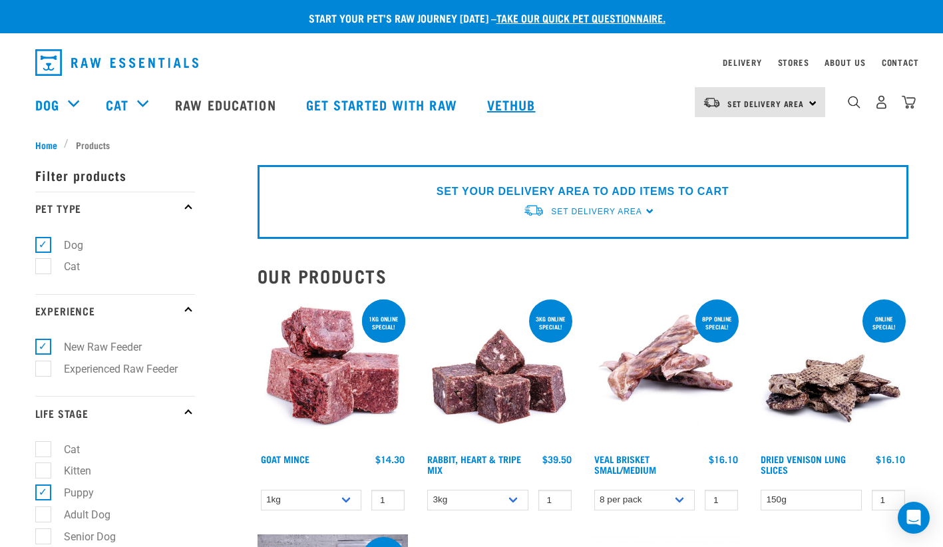
click at [510, 112] on link "Vethub" at bounding box center [513, 104] width 79 height 53
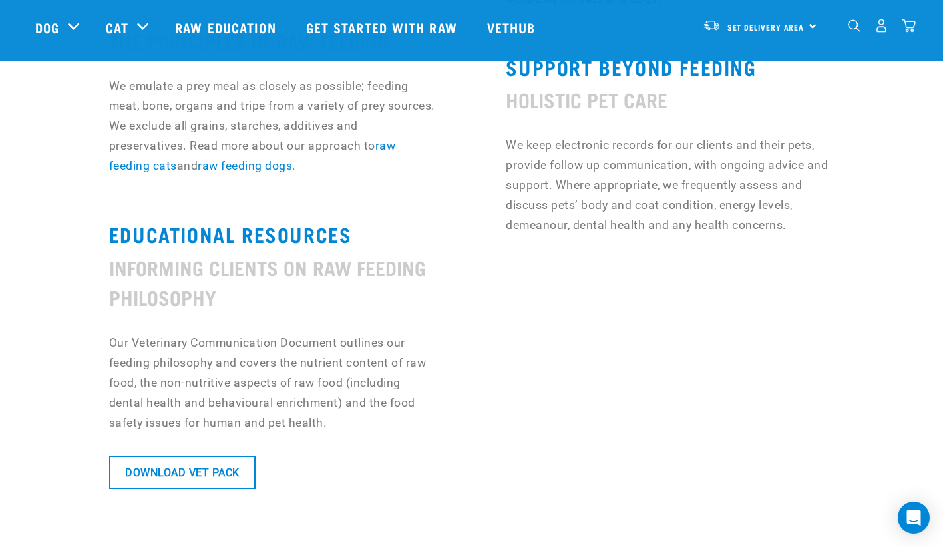
scroll to position [998, 0]
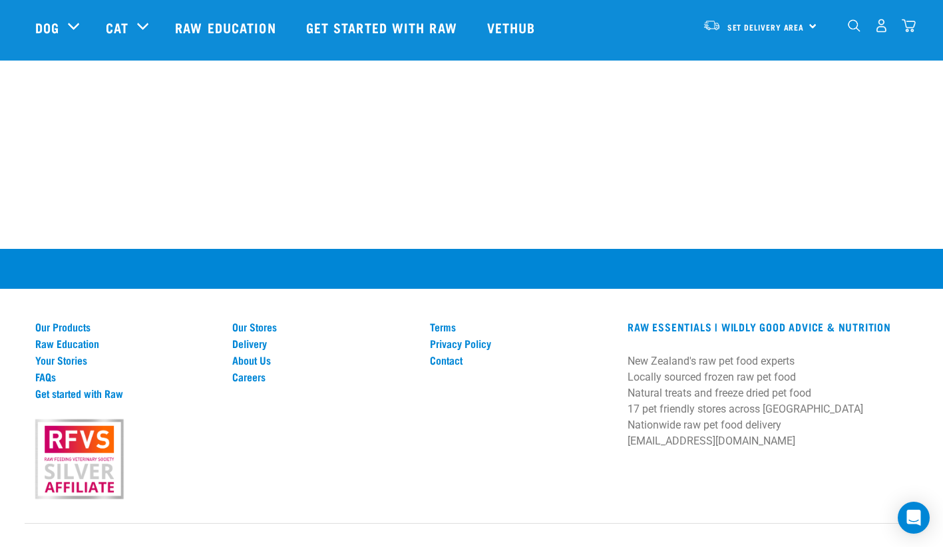
scroll to position [1880, 0]
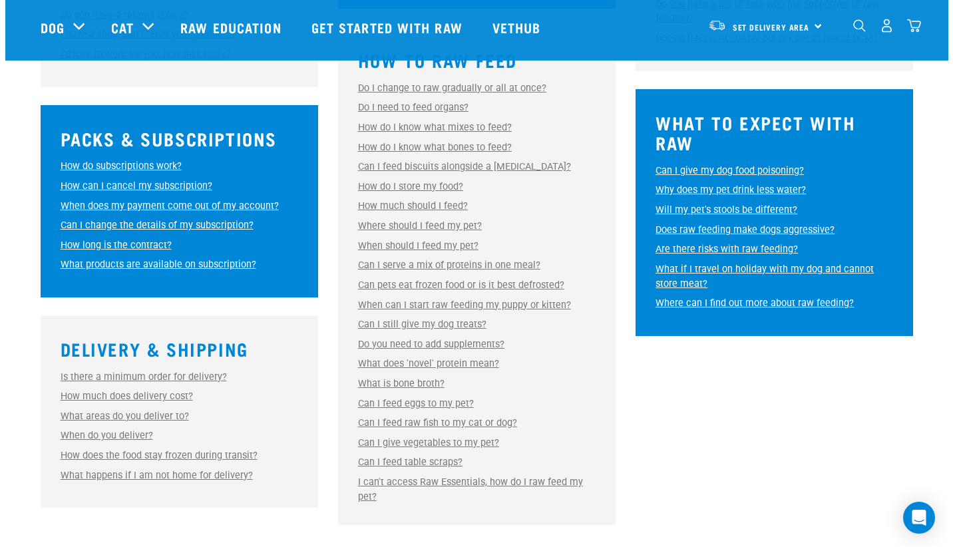
scroll to position [665, 0]
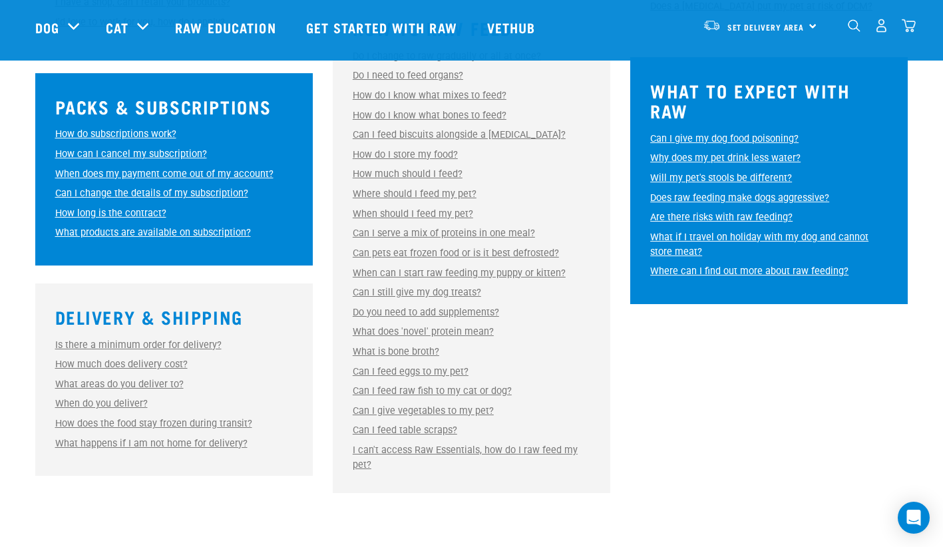
click at [441, 291] on link "Can I still give my dog treats?" at bounding box center [417, 292] width 128 height 11
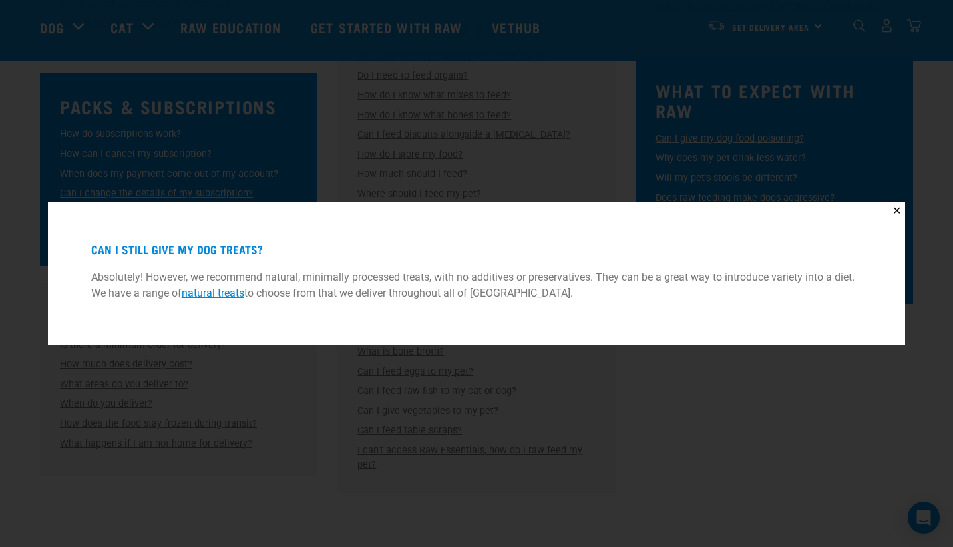
click at [220, 291] on link "natural treats" at bounding box center [213, 293] width 63 height 13
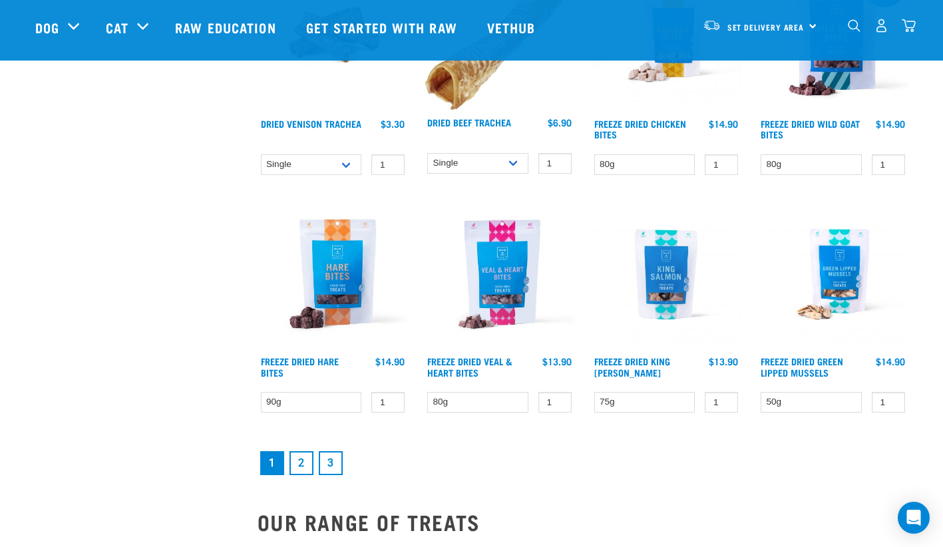
scroll to position [1775, 0]
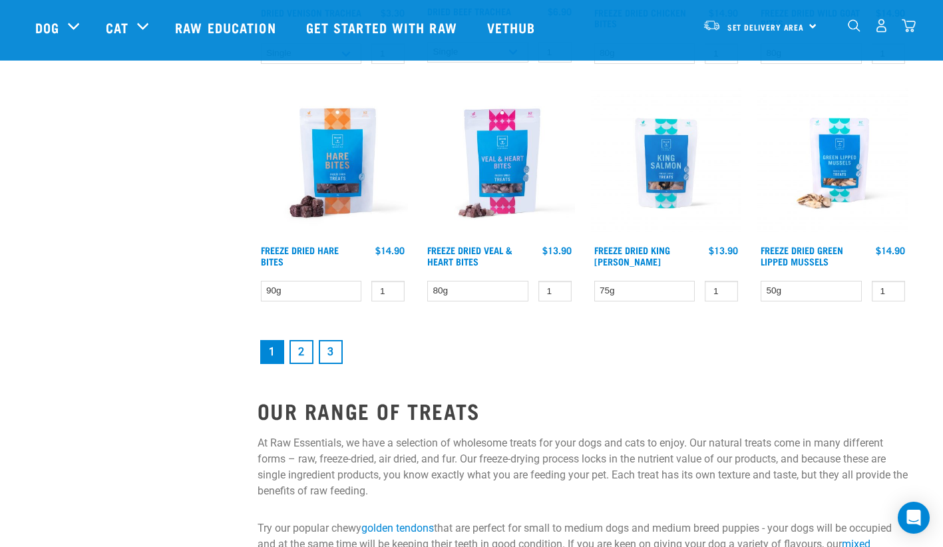
click at [296, 351] on link "2" at bounding box center [301, 352] width 24 height 24
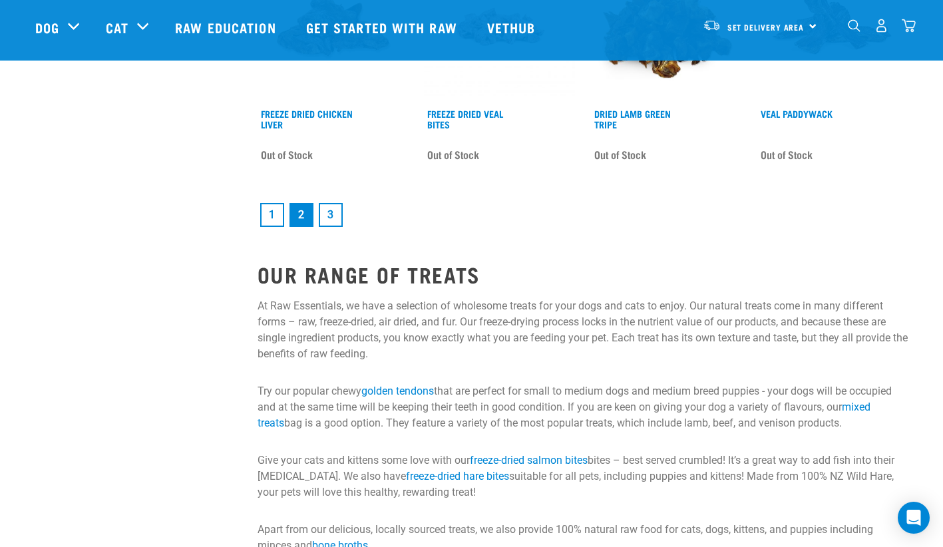
scroll to position [1996, 0]
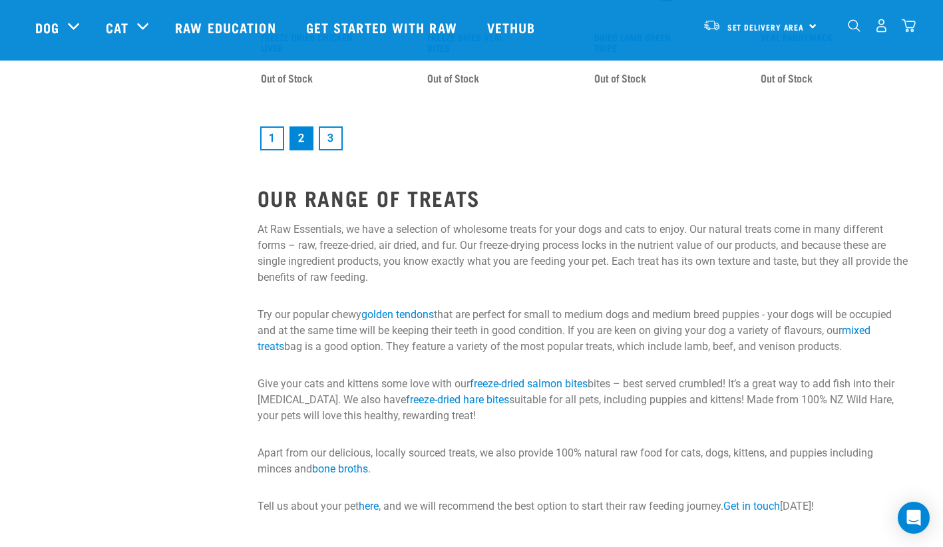
click at [337, 144] on link "3" at bounding box center [331, 138] width 24 height 24
